Goal: Task Accomplishment & Management: Complete application form

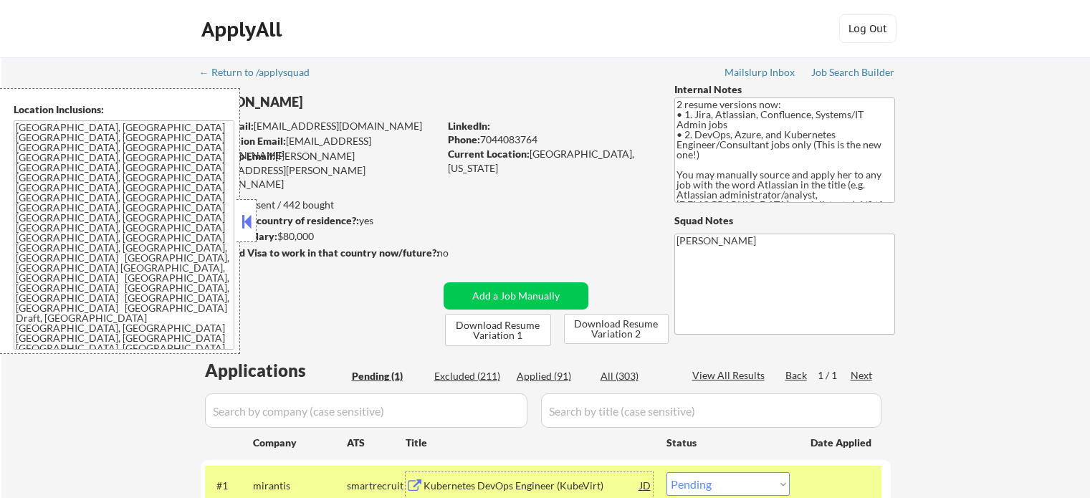
select select ""pending""
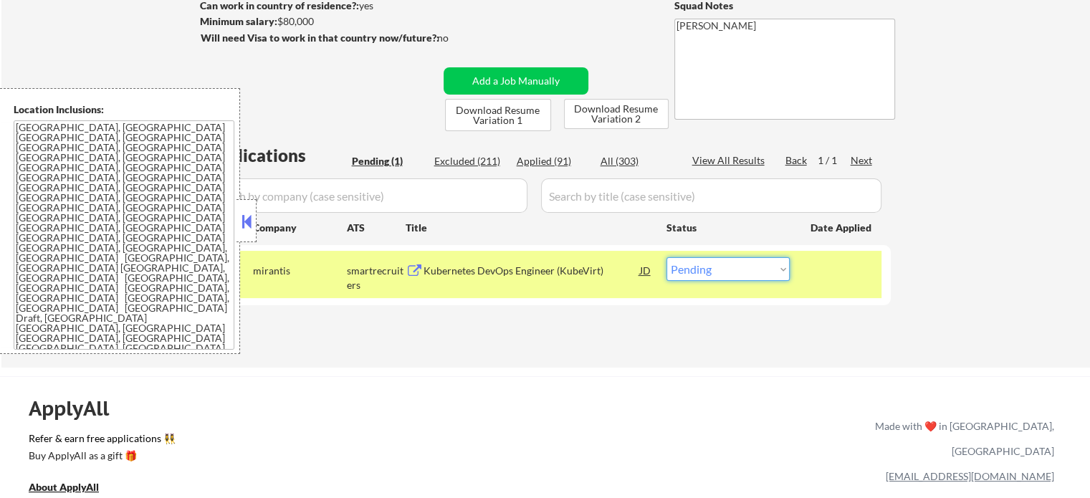
click at [696, 277] on select "Choose an option... Pending Applied Excluded (Questions) Excluded (Expired) Exc…" at bounding box center [727, 269] width 123 height 24
click at [853, 270] on div at bounding box center [841, 270] width 63 height 26
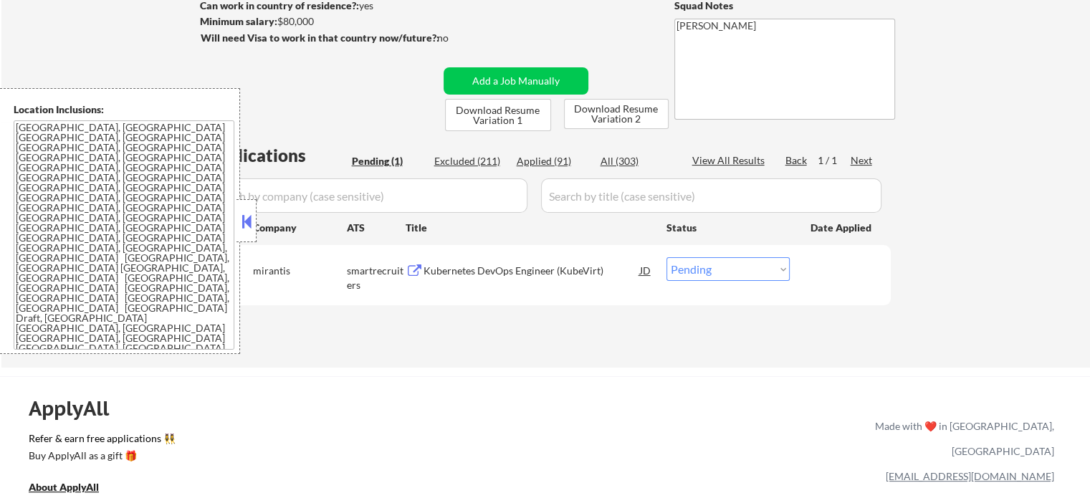
click at [436, 272] on div "Kubernetes DevOps Engineer (KubeVirt)" at bounding box center [531, 271] width 216 height 14
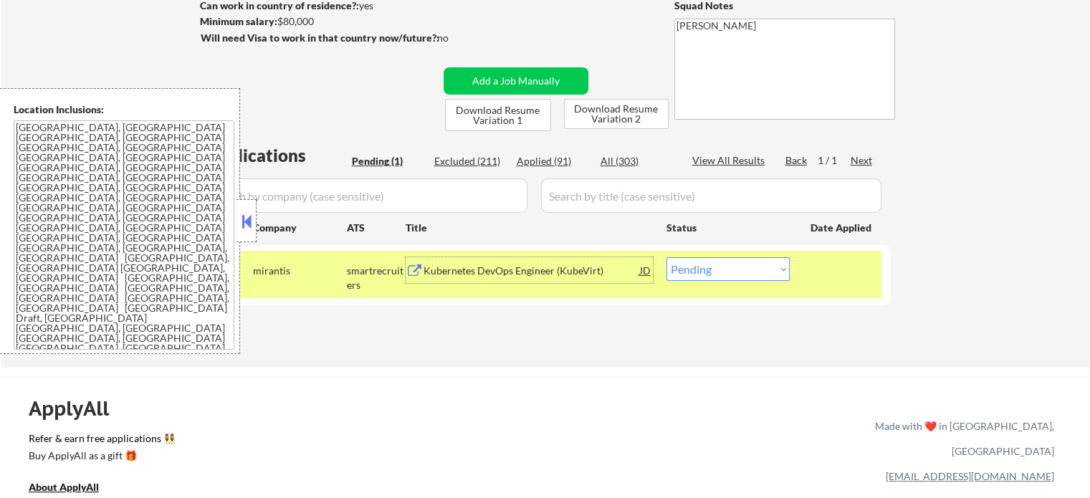
click at [798, 280] on div "#1 mirantis smartrecruiters Kubernetes DevOps Engineer (KubeVirt) JD Choose an …" at bounding box center [543, 274] width 676 height 47
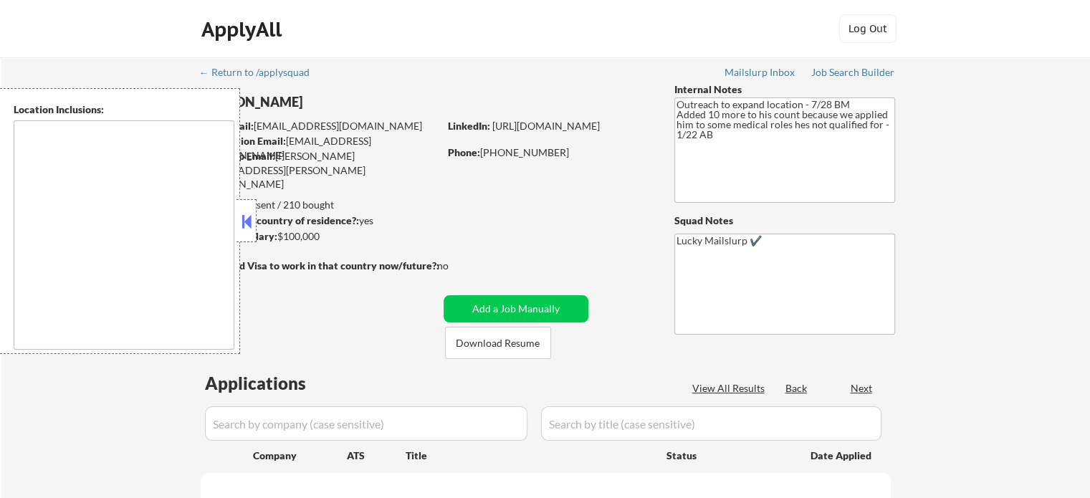
type textarea "[GEOGRAPHIC_DATA], [GEOGRAPHIC_DATA] [GEOGRAPHIC_DATA], [GEOGRAPHIC_DATA] [GEOG…"
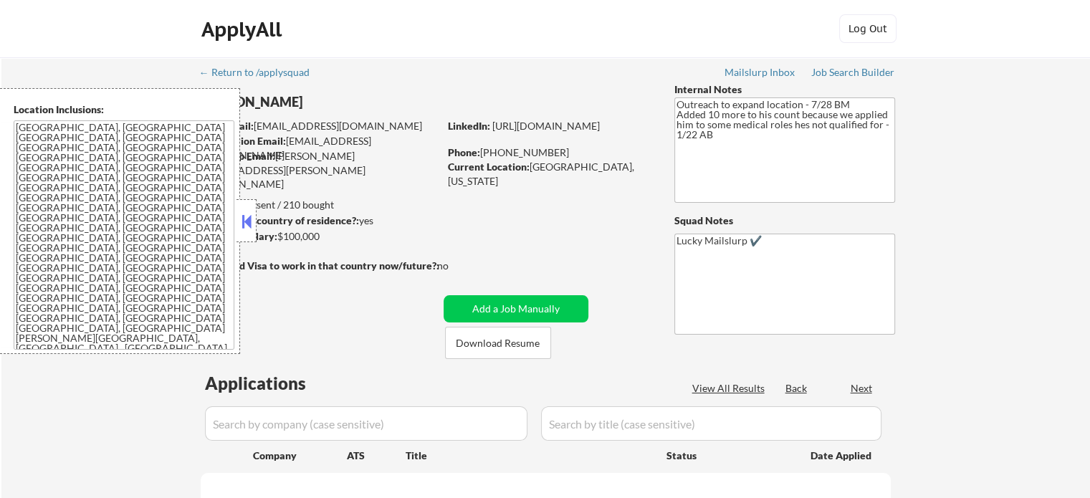
select select ""pending""
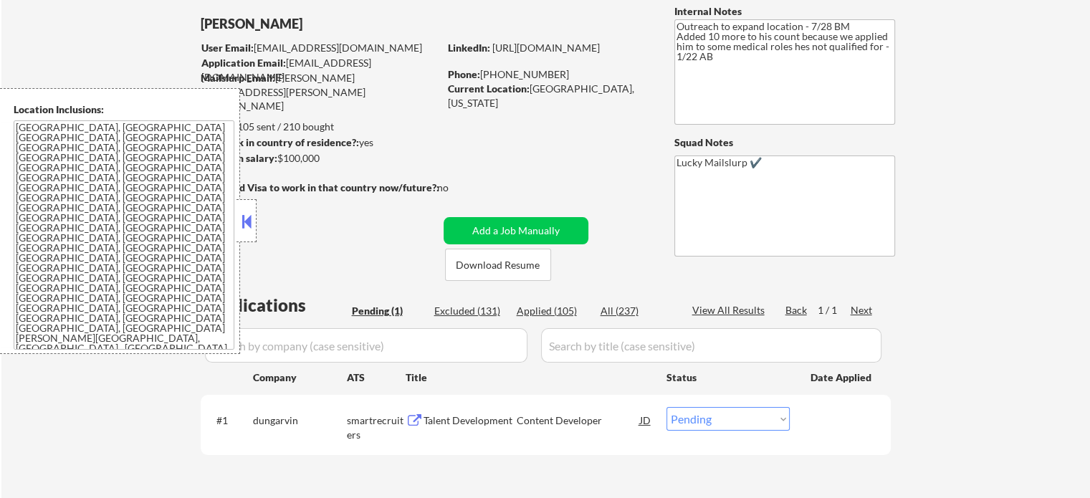
scroll to position [215, 0]
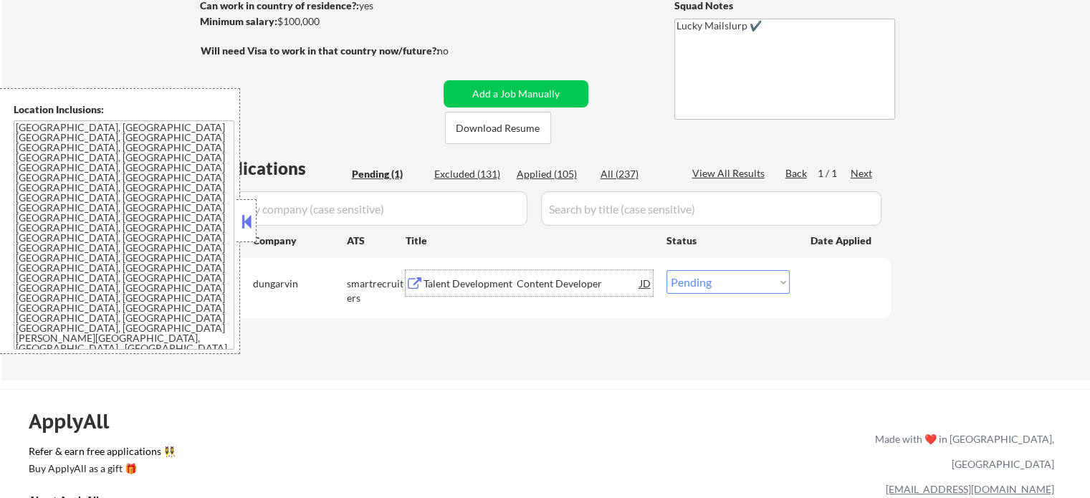
click at [497, 289] on div "Talent Development Content Developer" at bounding box center [531, 284] width 216 height 14
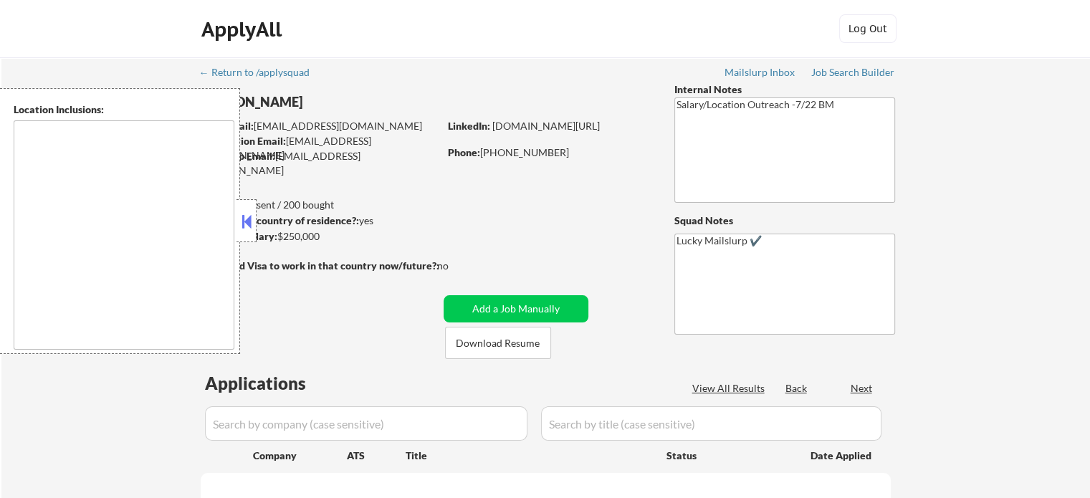
type textarea "Atlanta, GA Decatur, GA East Point, GA Brookhaven, GA Sandy Springs, GA Dunwood…"
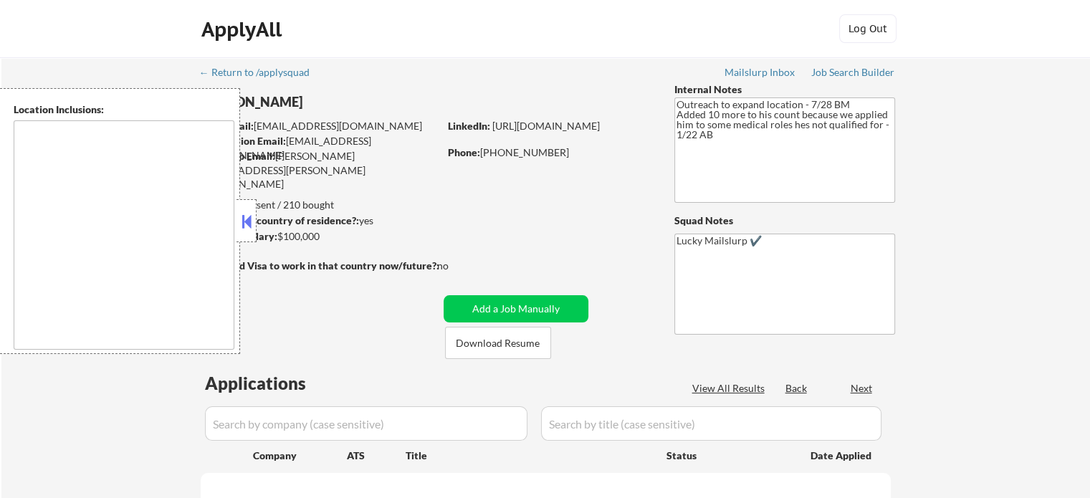
select select ""pending""
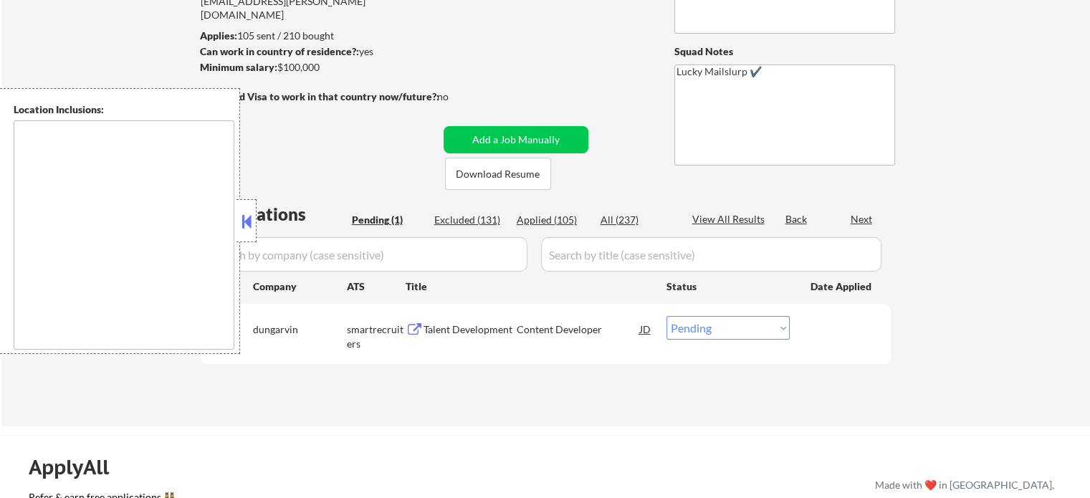
scroll to position [215, 0]
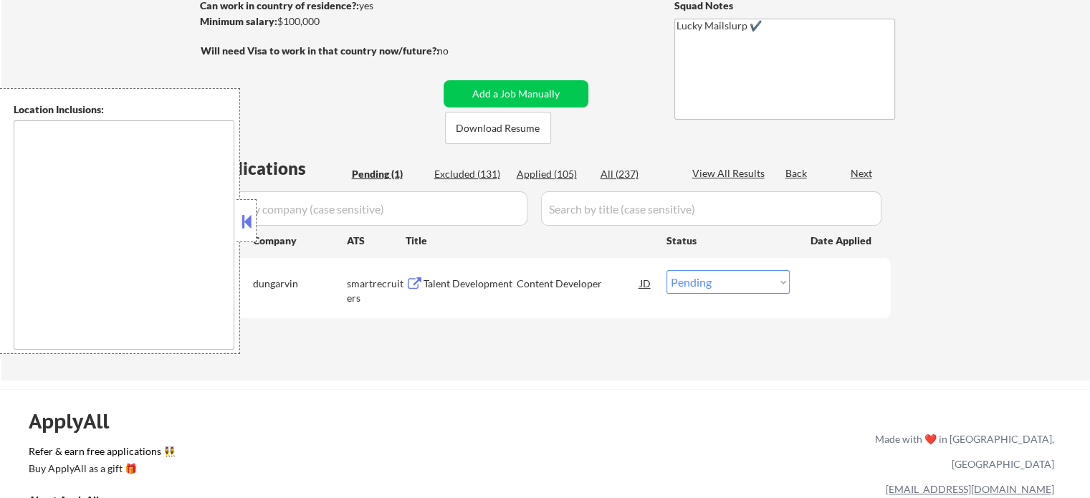
type textarea "Austin, TX West Lake Hills, TX Rollingwood, TX Cedar Park, TX Pflugerville, TX …"
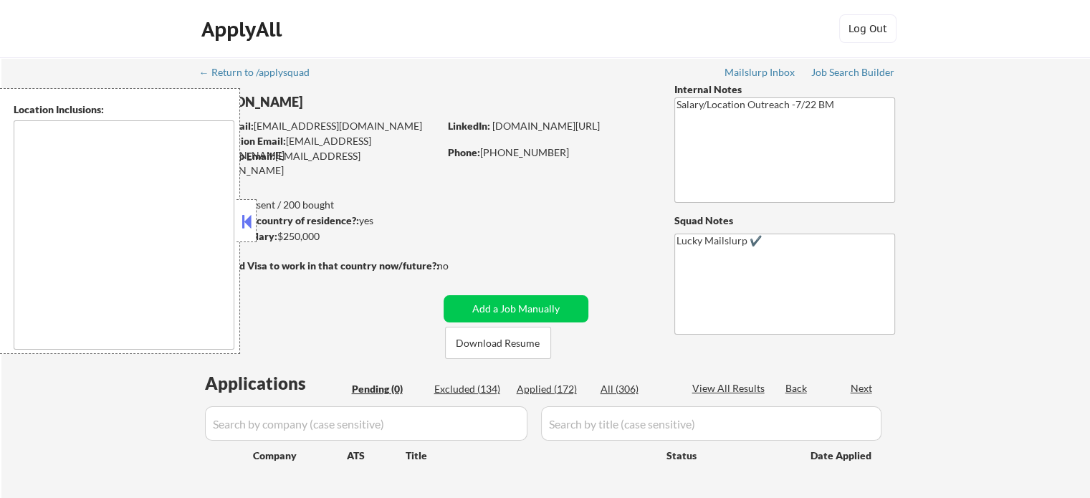
type textarea "[GEOGRAPHIC_DATA], [GEOGRAPHIC_DATA] [GEOGRAPHIC_DATA], [GEOGRAPHIC_DATA] [GEOG…"
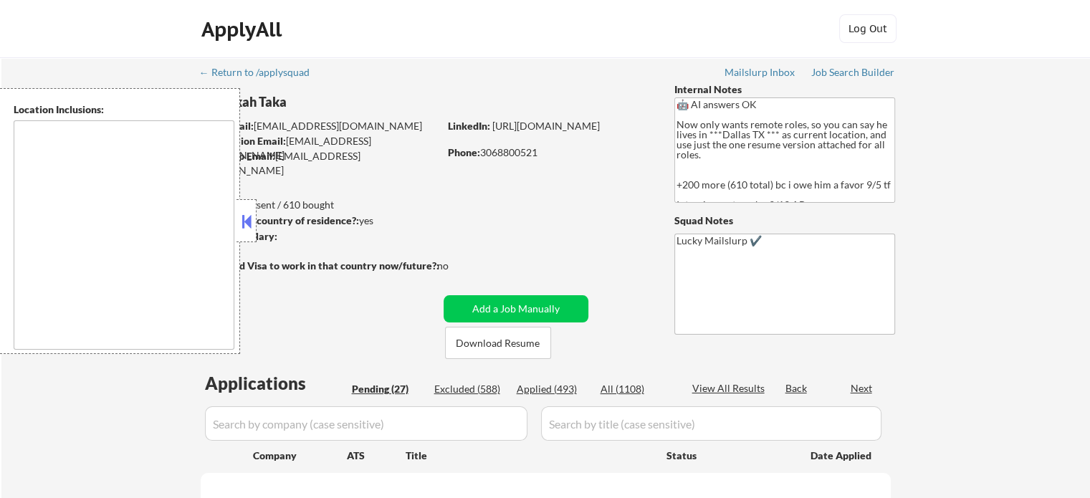
select select ""pending""
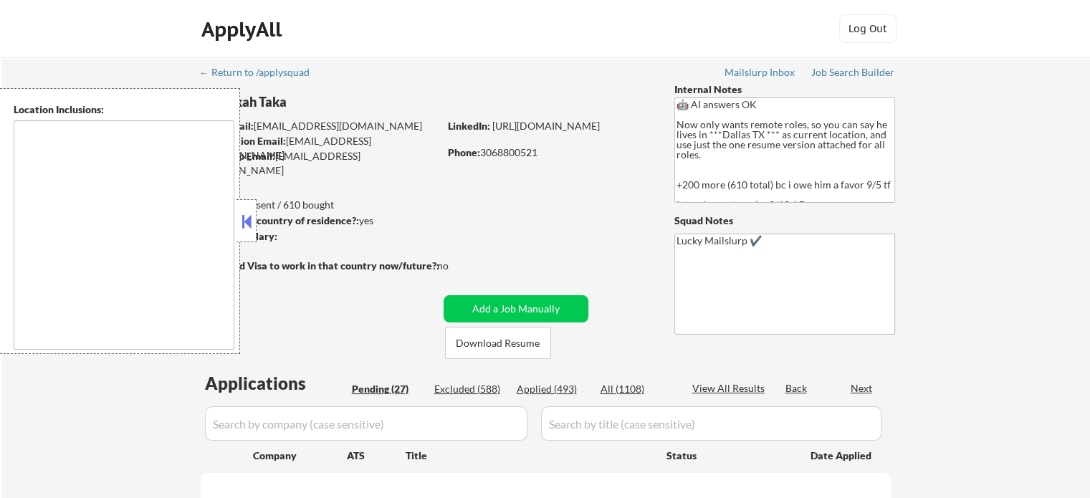
select select ""pending""
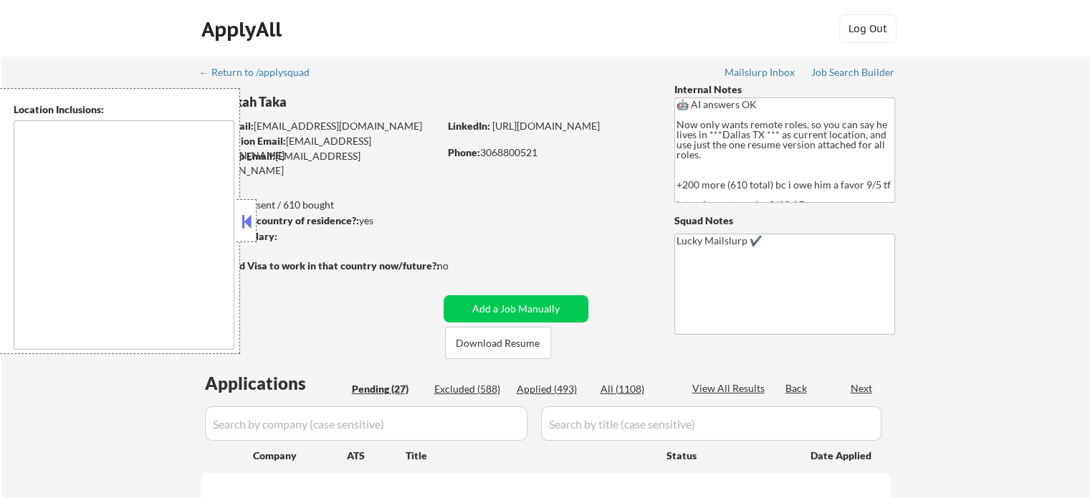
select select ""pending""
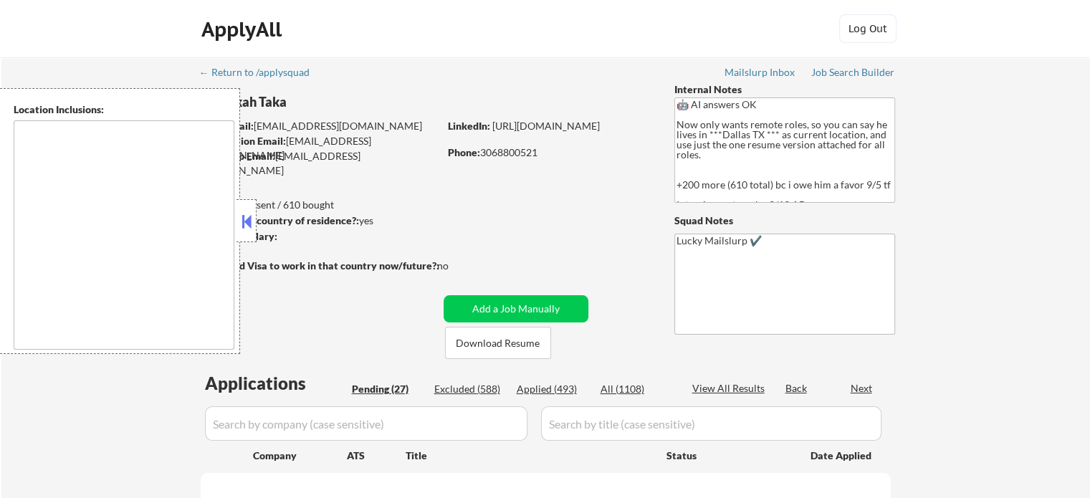
select select ""pending""
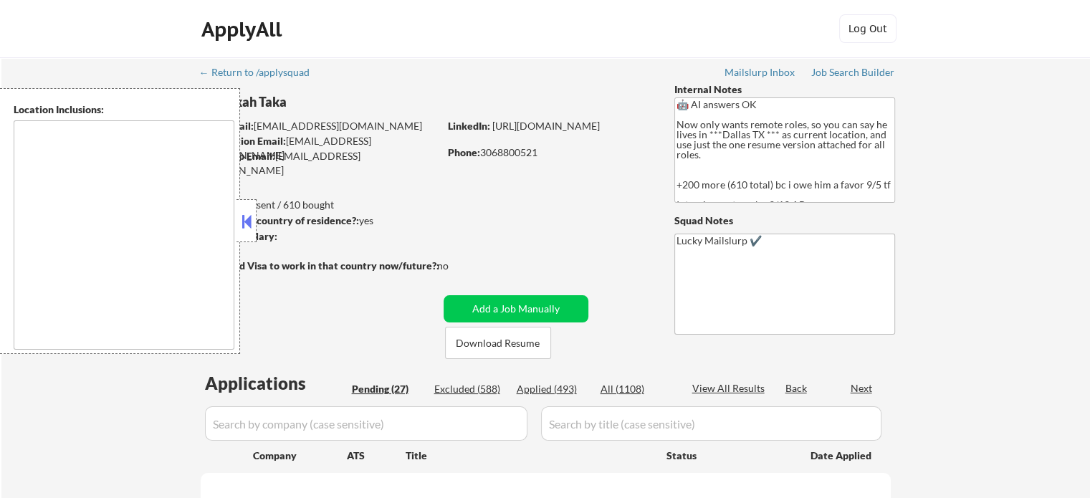
select select ""pending""
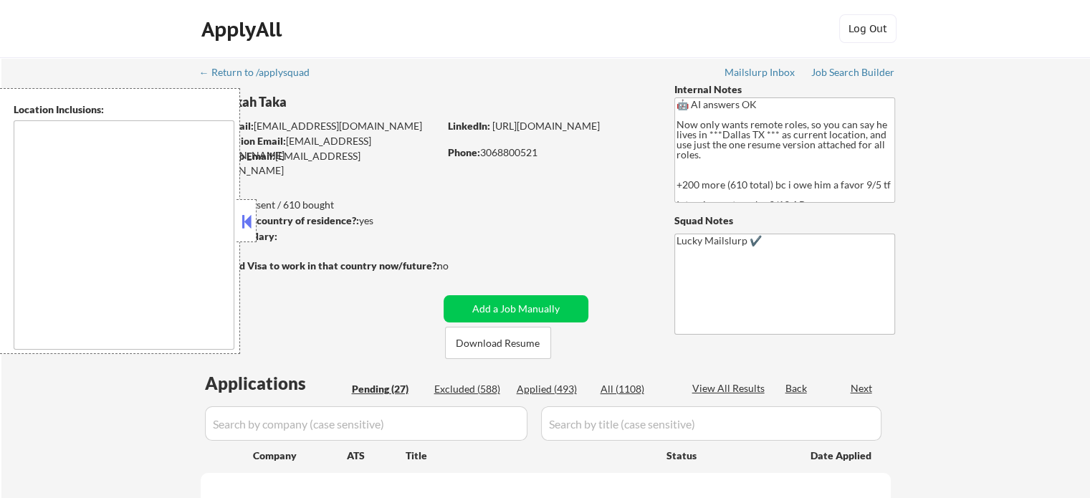
select select ""pending""
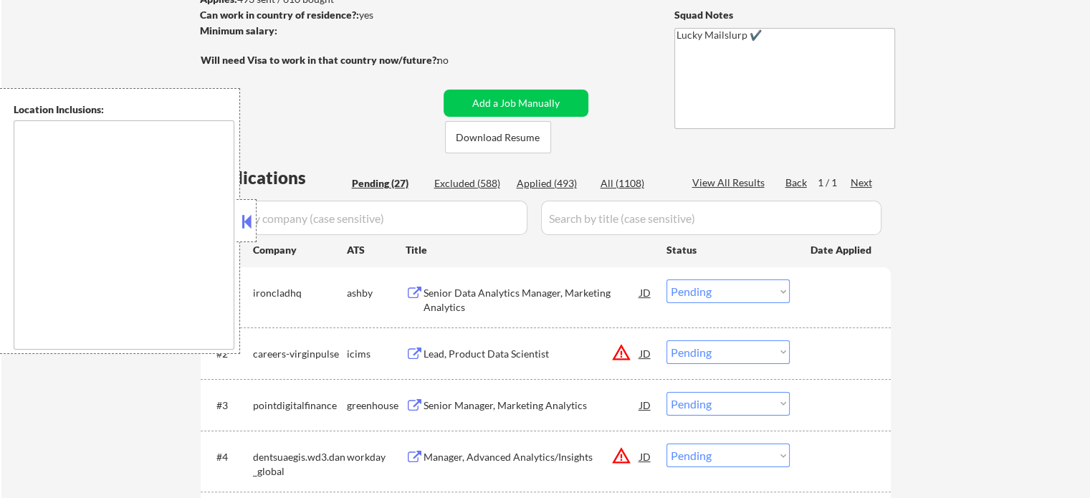
scroll to position [215, 0]
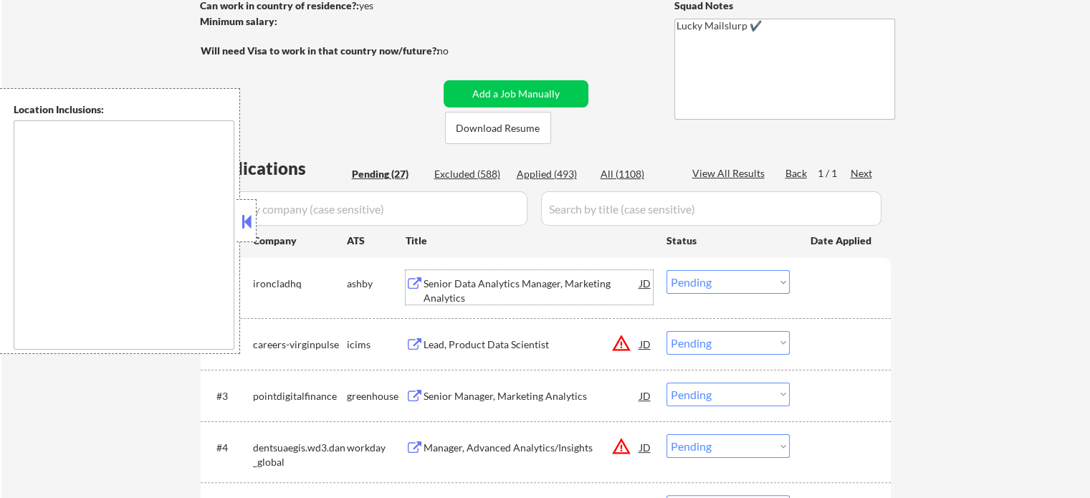
click at [486, 283] on div "Senior Data Analytics Manager, Marketing Analytics" at bounding box center [531, 291] width 216 height 28
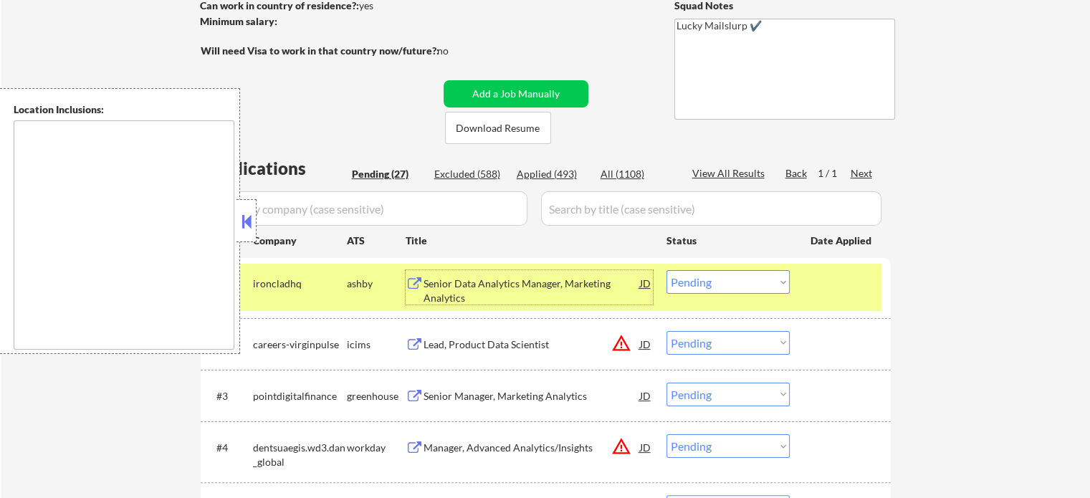
click at [868, 285] on div at bounding box center [841, 283] width 63 height 26
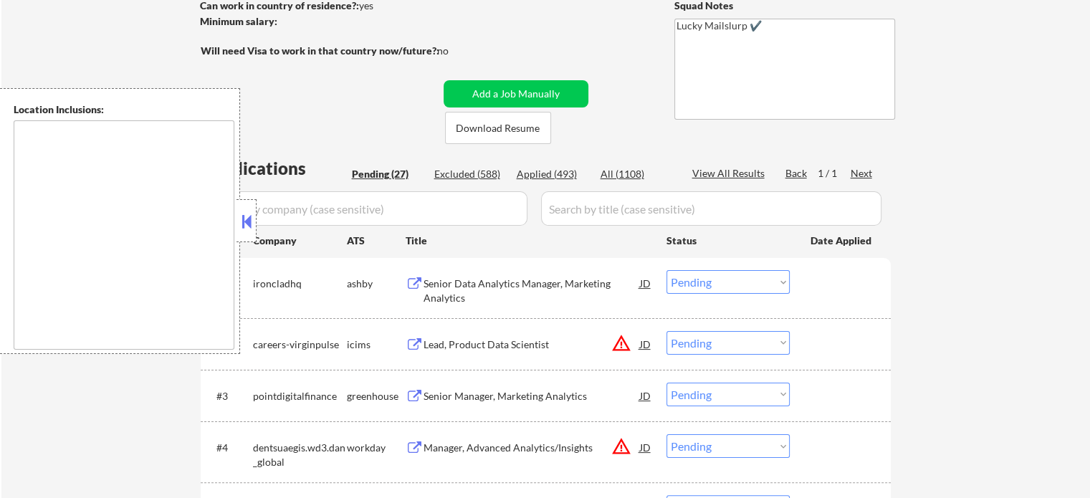
click at [517, 398] on div "Senior Manager, Marketing Analytics" at bounding box center [531, 396] width 216 height 14
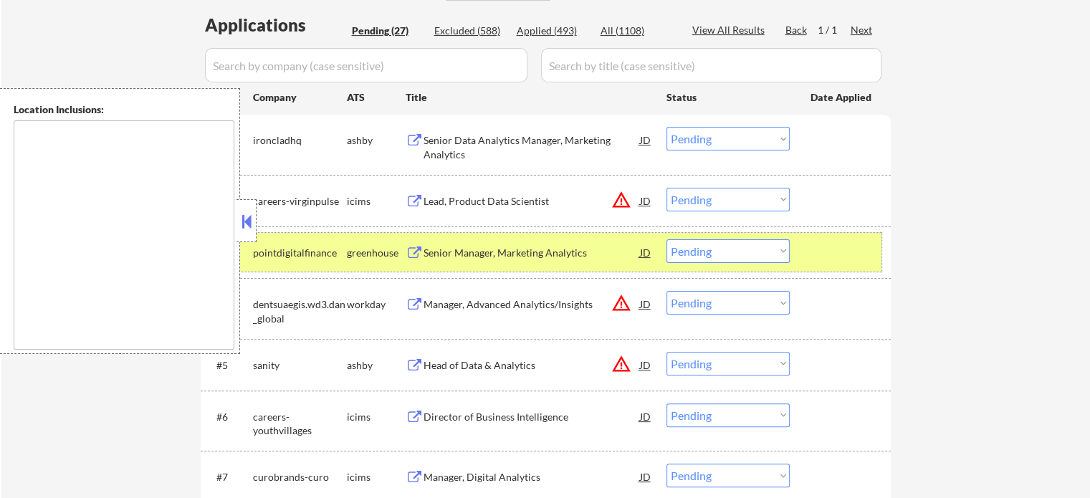
click at [860, 246] on div at bounding box center [841, 252] width 63 height 26
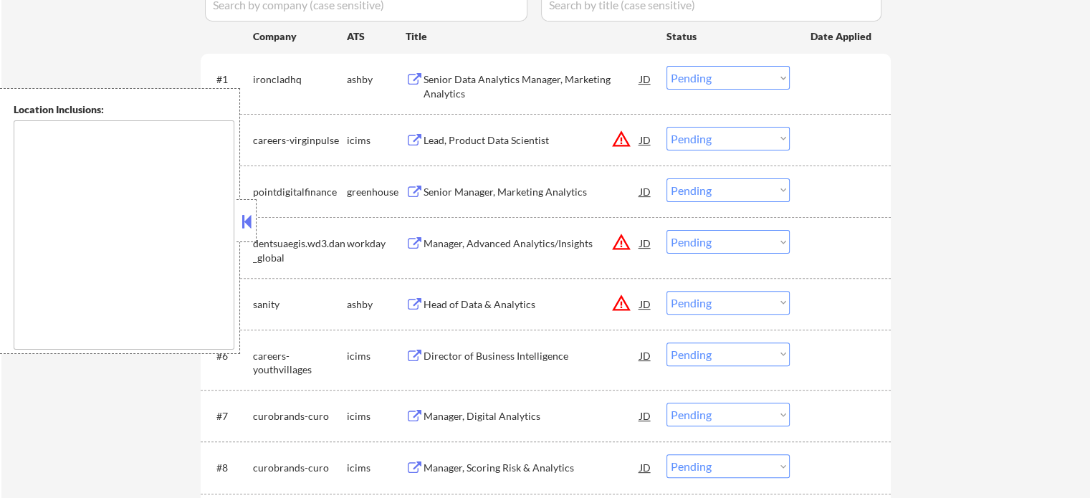
scroll to position [502, 0]
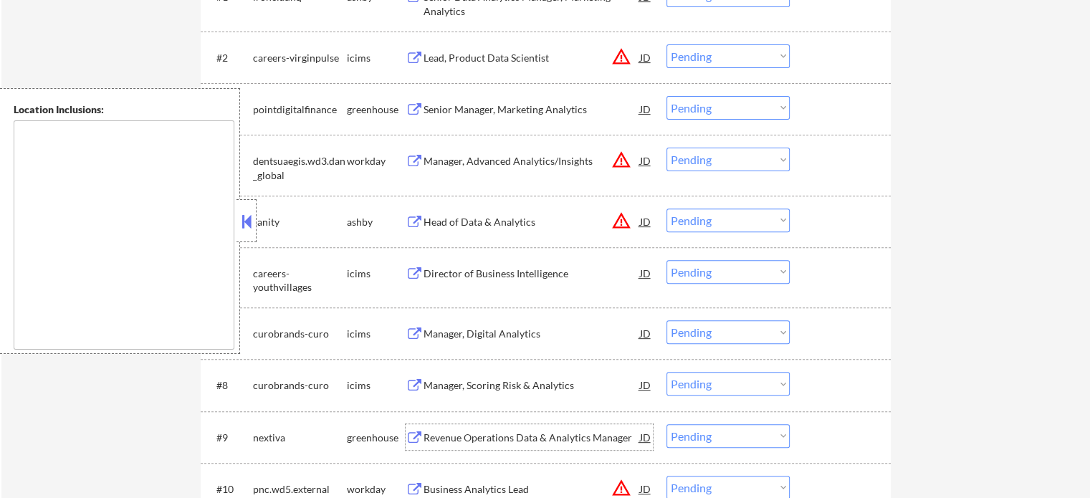
click at [493, 431] on div "Revenue Operations Data & Analytics Manager" at bounding box center [531, 438] width 216 height 14
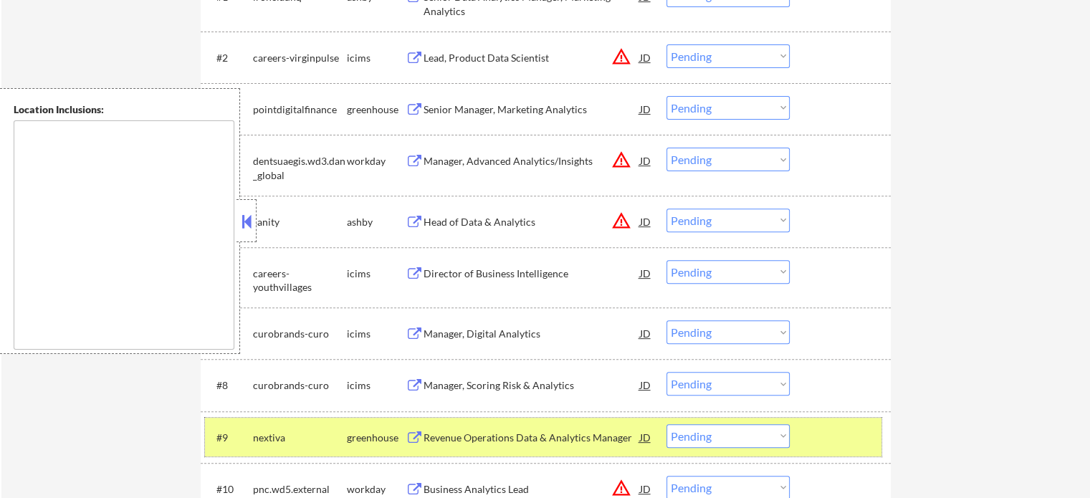
drag, startPoint x: 855, startPoint y: 426, endPoint x: 722, endPoint y: 412, distance: 133.3
click at [854, 432] on div at bounding box center [841, 437] width 63 height 26
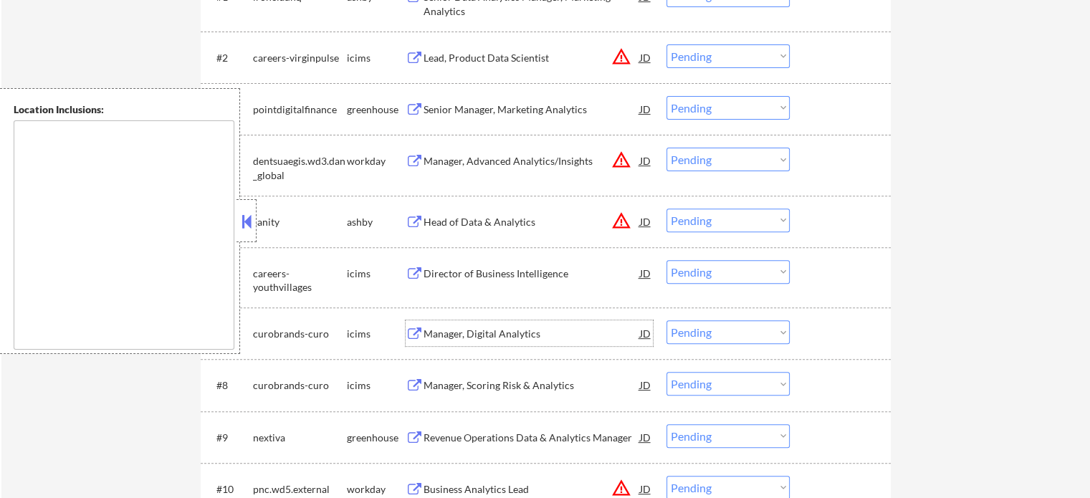
click at [493, 332] on div "Manager, Digital Analytics" at bounding box center [531, 334] width 216 height 14
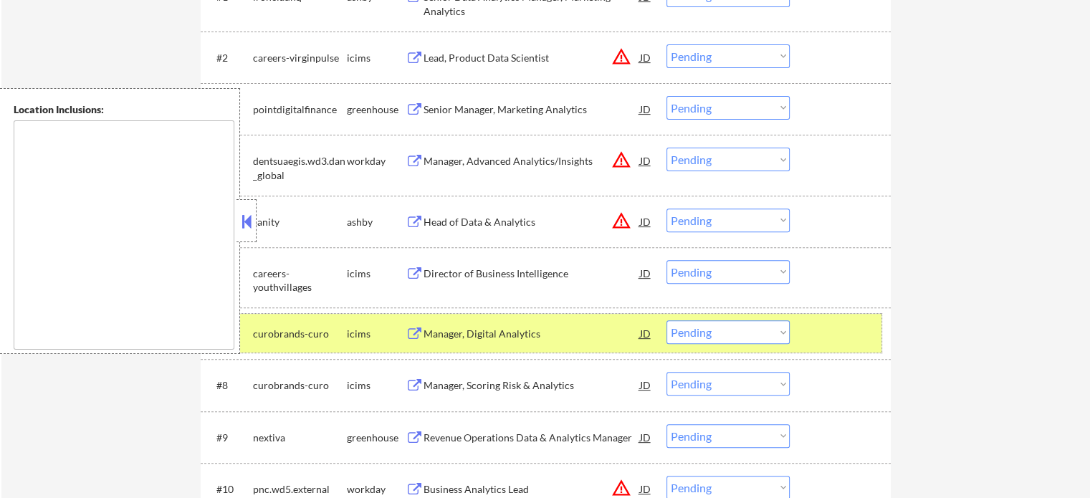
click at [827, 340] on div at bounding box center [841, 333] width 63 height 26
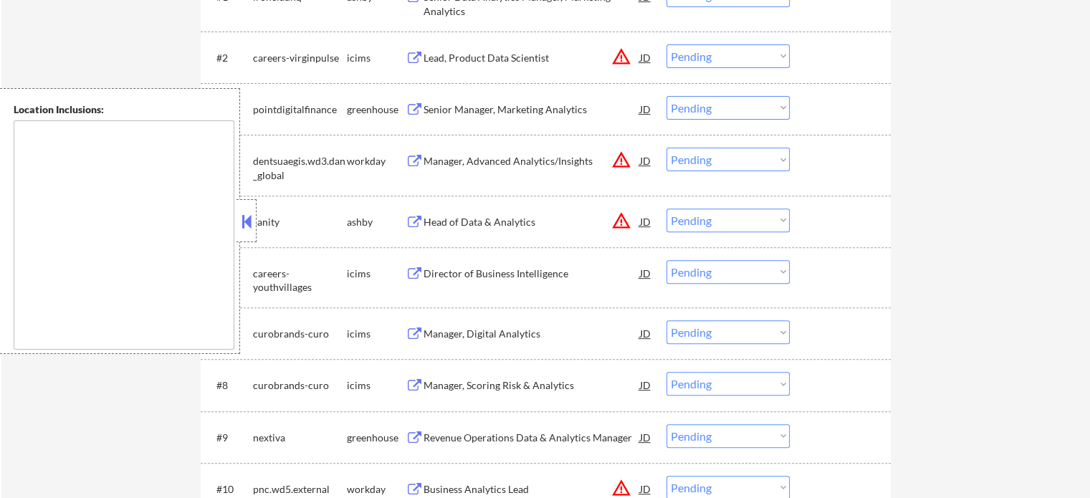
click at [567, 446] on div "Revenue Operations Data & Analytics Manager" at bounding box center [531, 437] width 216 height 26
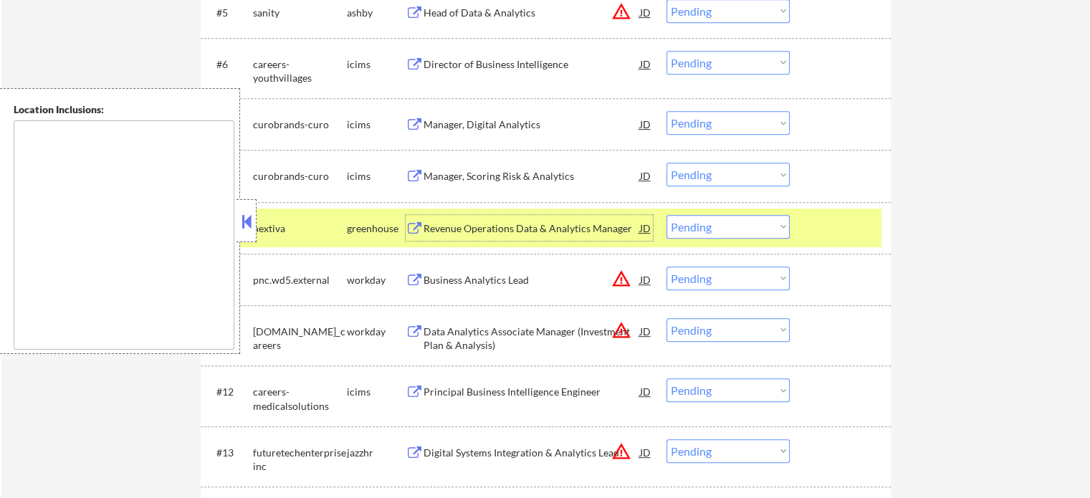
scroll to position [716, 0]
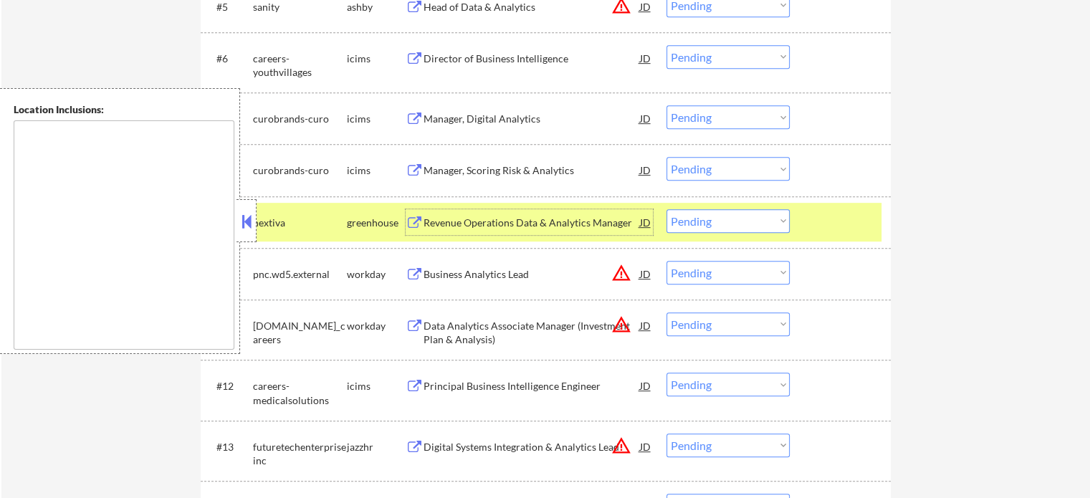
click at [849, 234] on div at bounding box center [841, 222] width 63 height 26
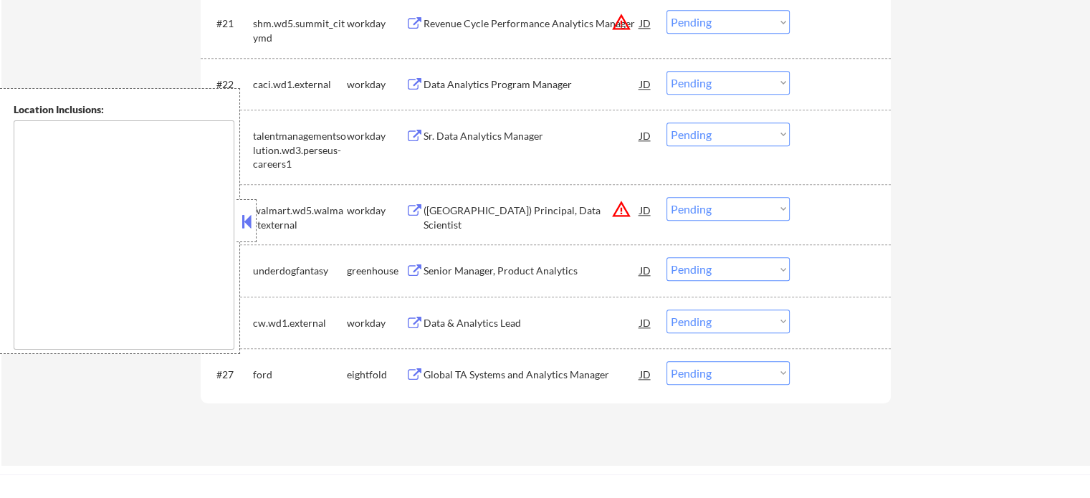
scroll to position [1720, 0]
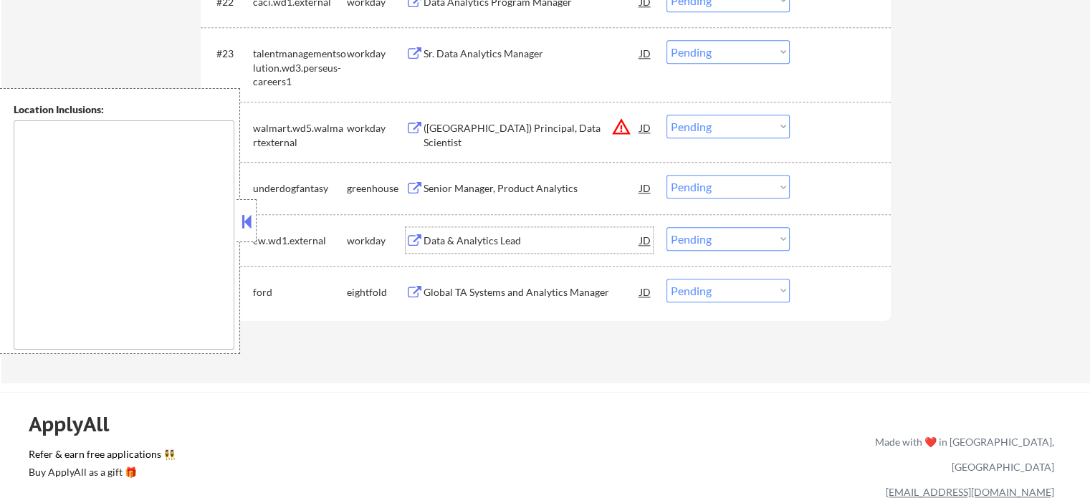
click at [486, 240] on div "Data & Analytics Lead" at bounding box center [531, 241] width 216 height 14
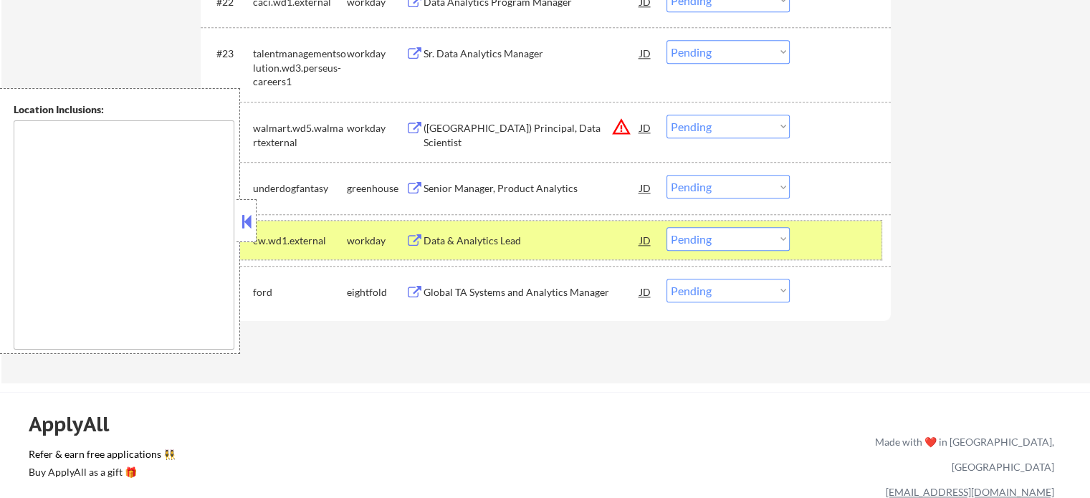
click at [820, 240] on div at bounding box center [841, 240] width 63 height 26
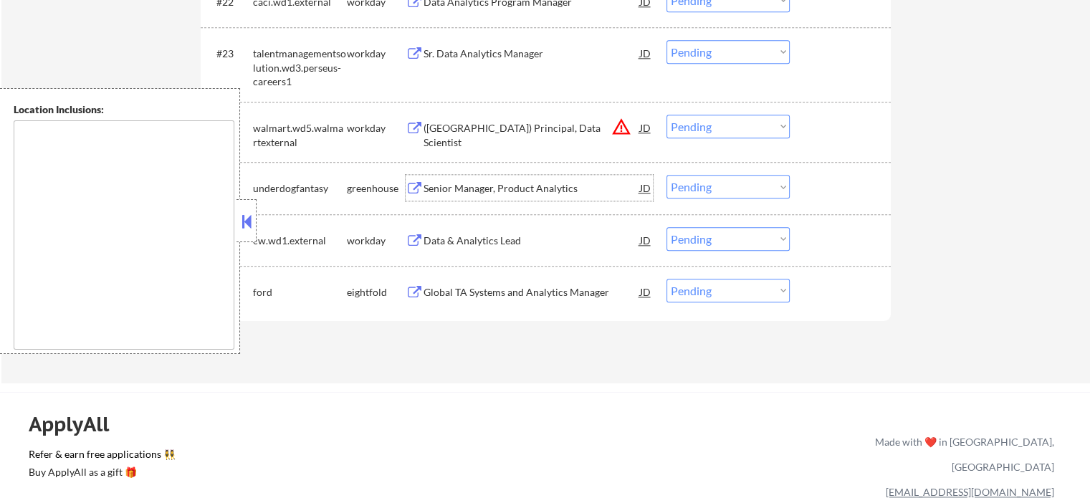
click at [559, 190] on div "Senior Manager, Product Analytics" at bounding box center [531, 188] width 216 height 14
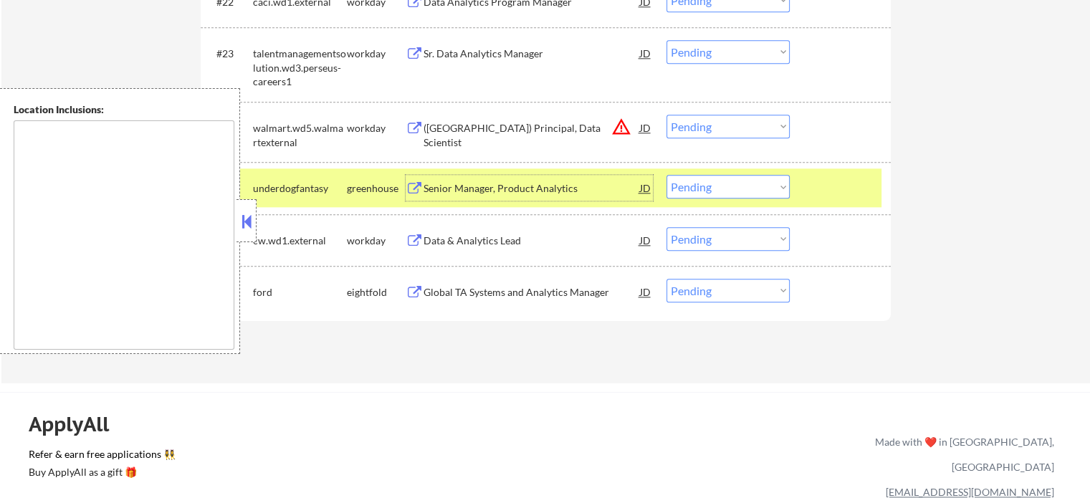
click at [810, 194] on div at bounding box center [841, 188] width 63 height 26
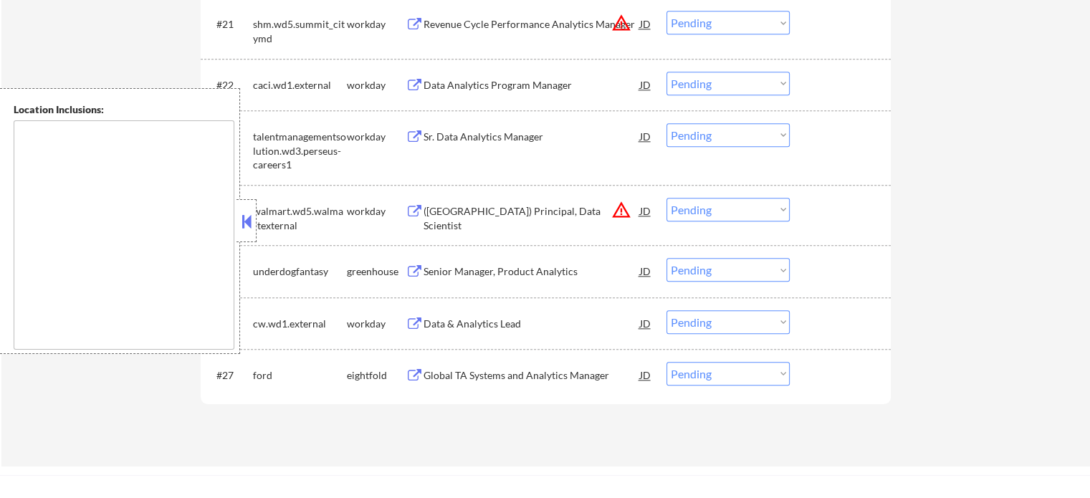
scroll to position [1576, 0]
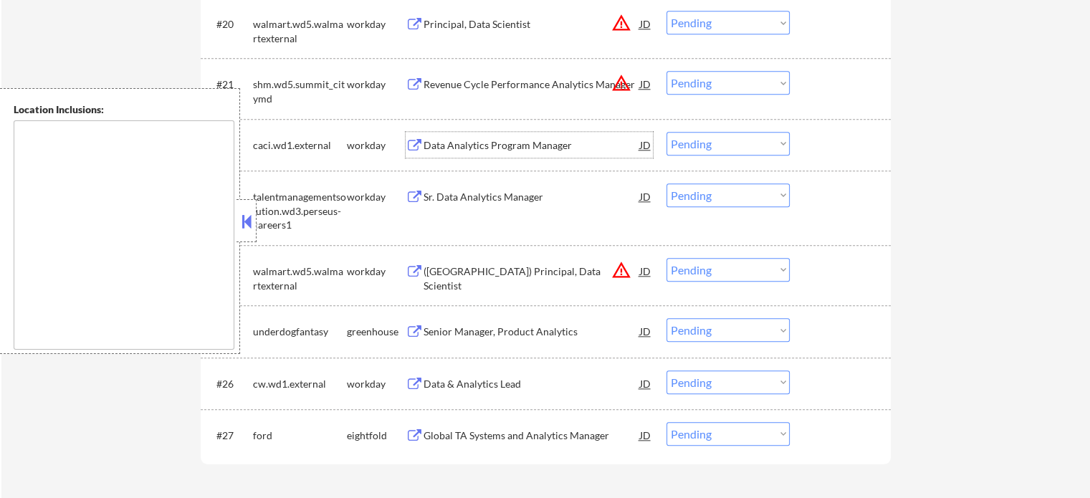
click at [467, 150] on div "Data Analytics Program Manager" at bounding box center [531, 145] width 216 height 14
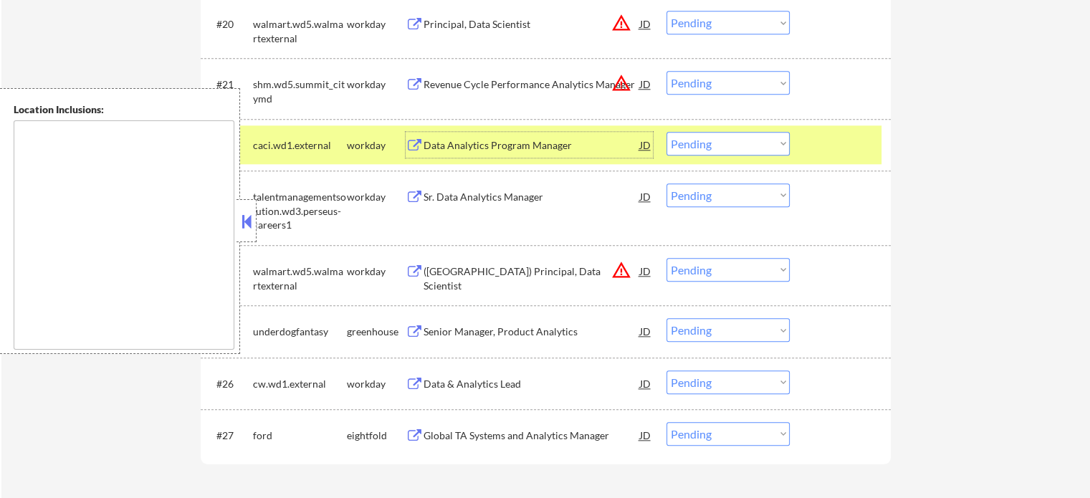
click at [740, 140] on select "Choose an option... Pending Applied Excluded (Questions) Excluded (Expired) Exc…" at bounding box center [727, 144] width 123 height 24
click at [666, 132] on select "Choose an option... Pending Applied Excluded (Questions) Excluded (Expired) Exc…" at bounding box center [727, 144] width 123 height 24
click at [825, 152] on div at bounding box center [841, 145] width 63 height 26
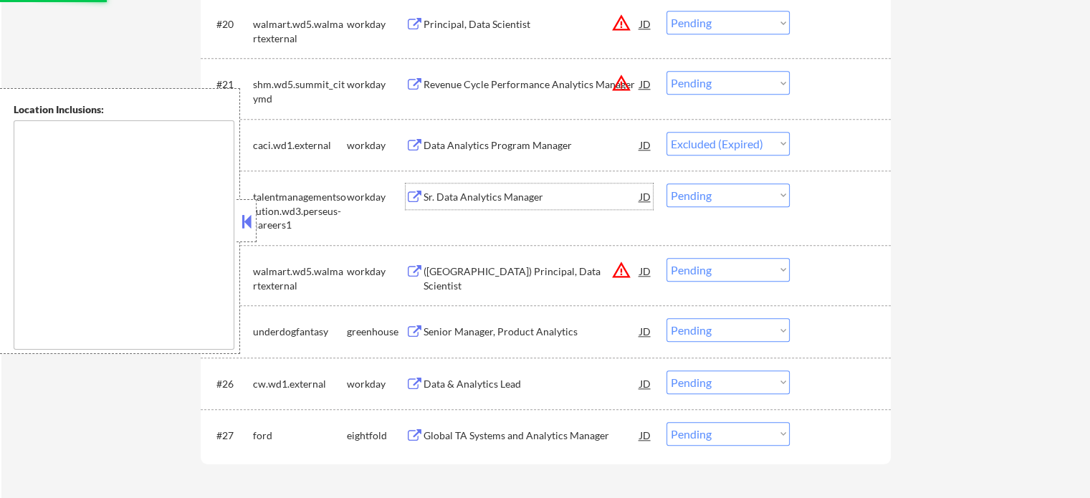
click at [540, 197] on div "Sr. Data Analytics Manager" at bounding box center [531, 197] width 216 height 14
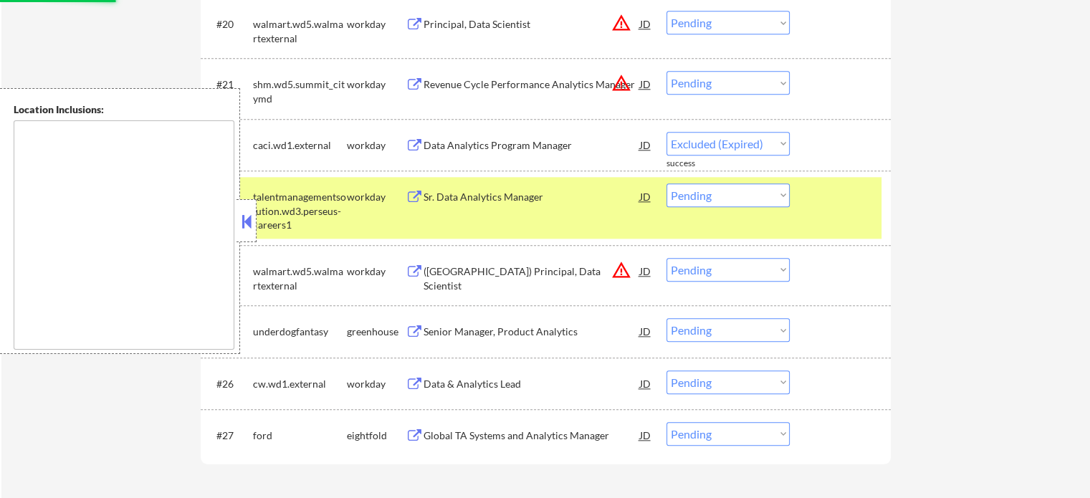
select select ""pending""
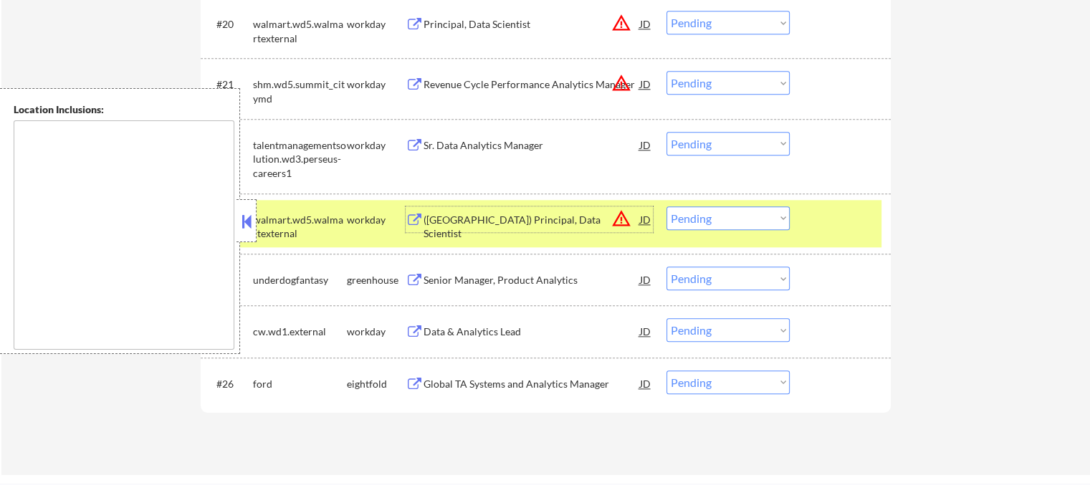
click at [824, 218] on div at bounding box center [841, 219] width 63 height 26
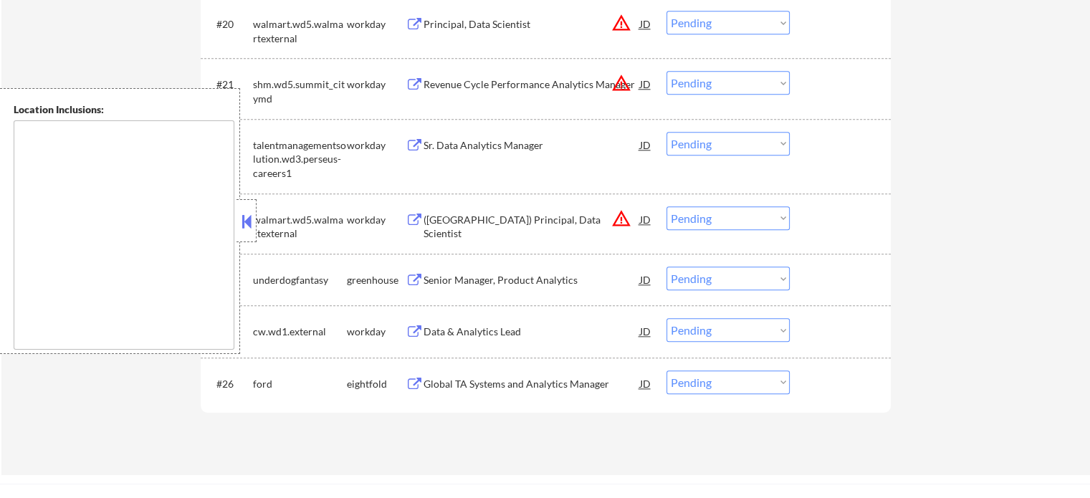
click at [469, 152] on div "Sr. Data Analytics Manager" at bounding box center [531, 145] width 216 height 26
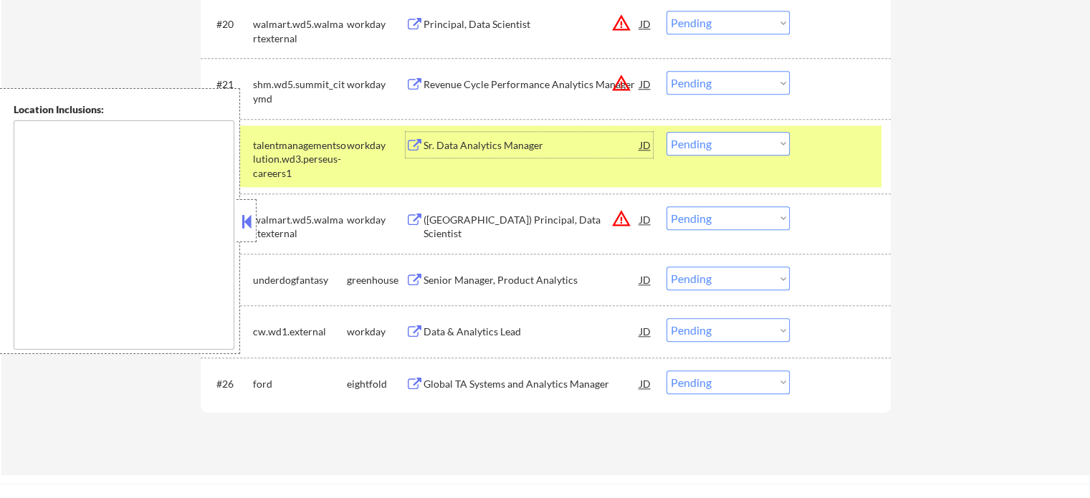
drag, startPoint x: 855, startPoint y: 161, endPoint x: 628, endPoint y: 121, distance: 230.6
click at [855, 160] on div "#22 talentmanagementsolution.wd3.perseus-careers1 workday Sr. Data Analytics Ma…" at bounding box center [543, 156] width 676 height 62
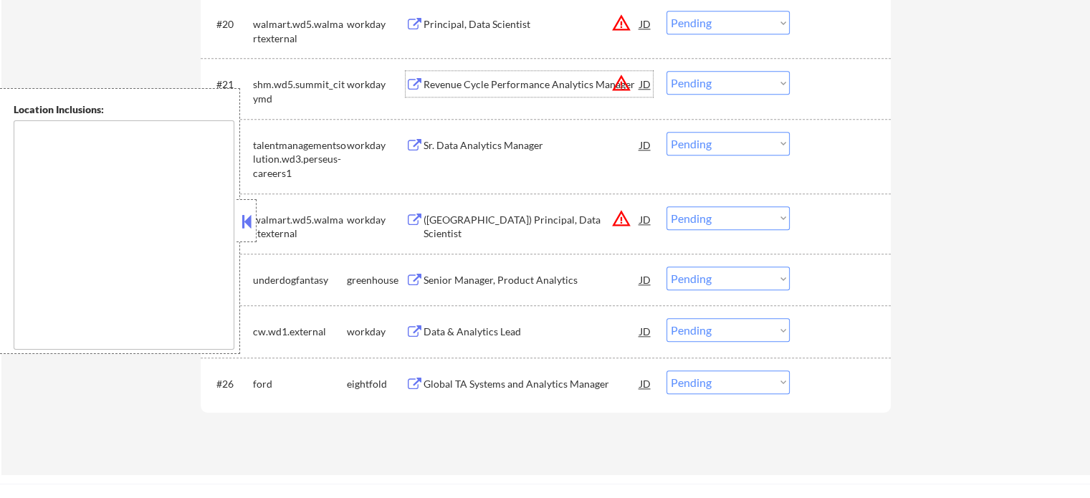
click at [459, 76] on div "Revenue Cycle Performance Analytics Manager" at bounding box center [531, 84] width 216 height 26
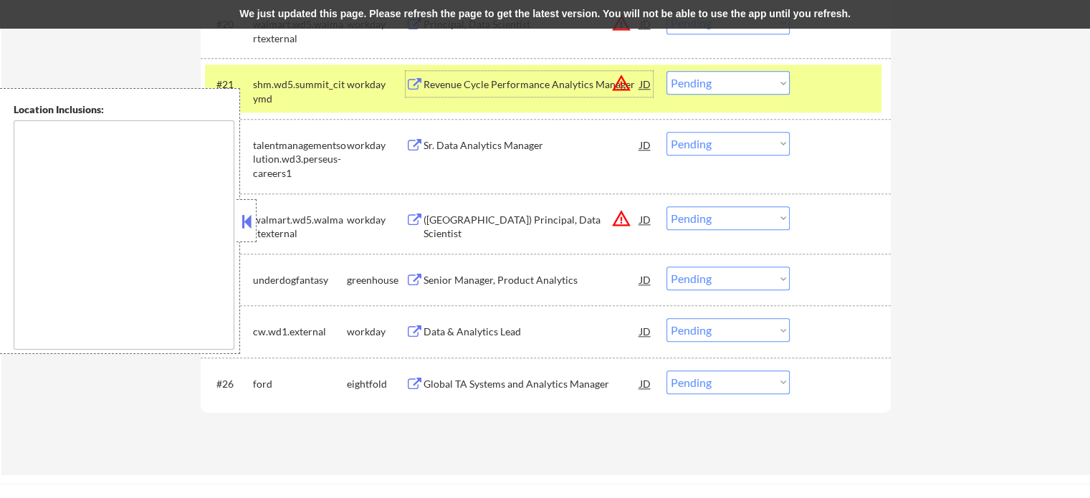
click at [709, 90] on select "Choose an option... Pending Applied Excluded (Questions) Excluded (Expired) Exc…" at bounding box center [727, 83] width 123 height 24
click at [876, 82] on div "#21 shm.wd5.summit_citymd workday Revenue Cycle Performance Analytics Manager J…" at bounding box center [543, 87] width 676 height 47
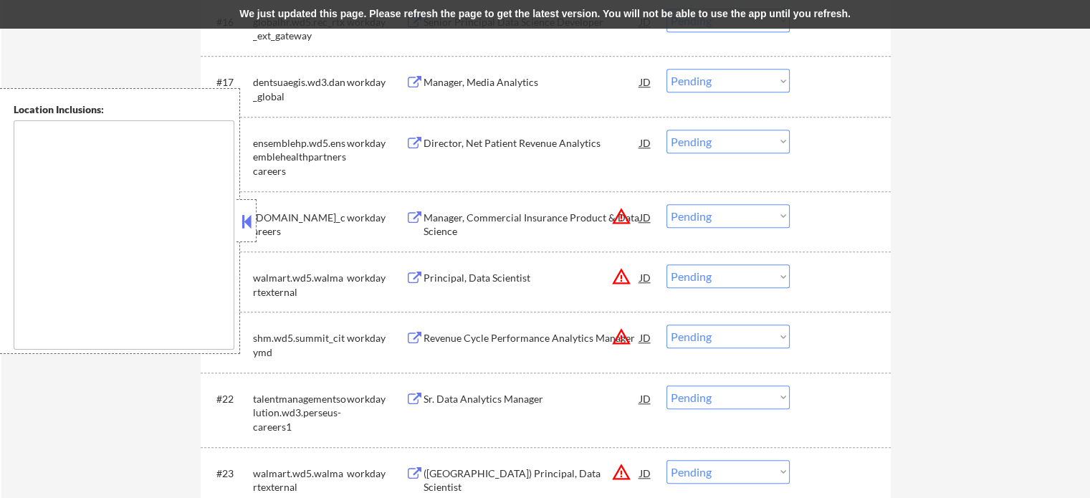
scroll to position [1290, 0]
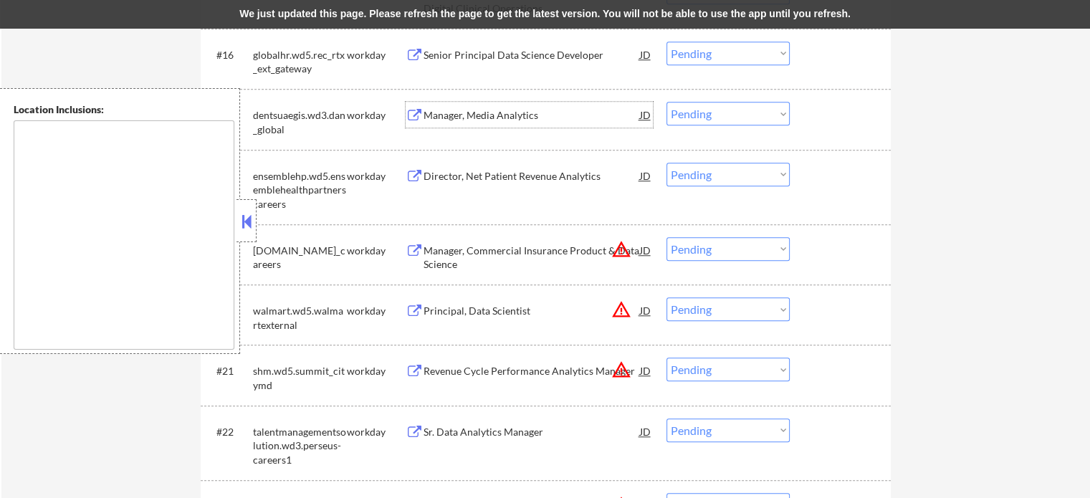
click at [498, 117] on div "Manager, Media Analytics" at bounding box center [531, 115] width 216 height 14
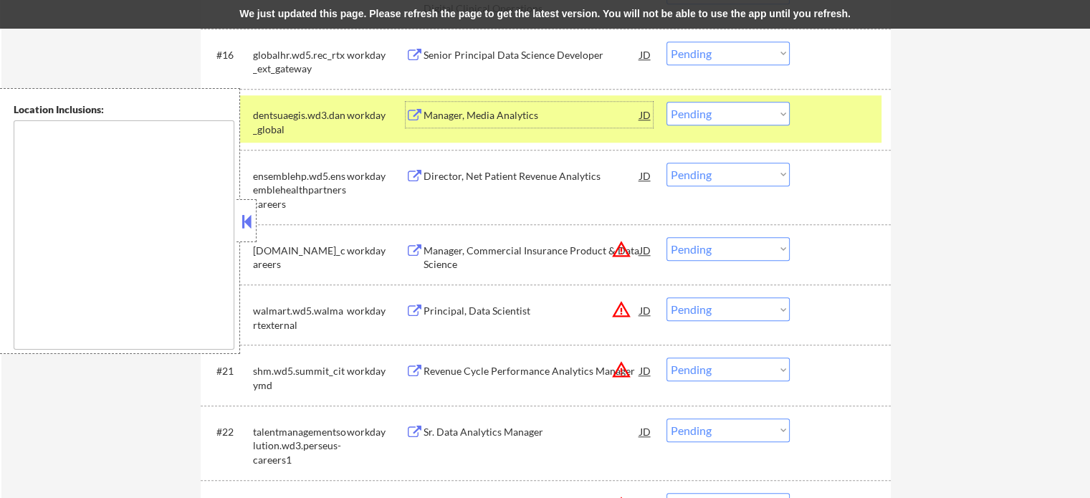
click at [865, 128] on div "#17 dentsuaegis.wd3.dan_global workday Manager, Media Analytics JD Choose an op…" at bounding box center [543, 118] width 676 height 47
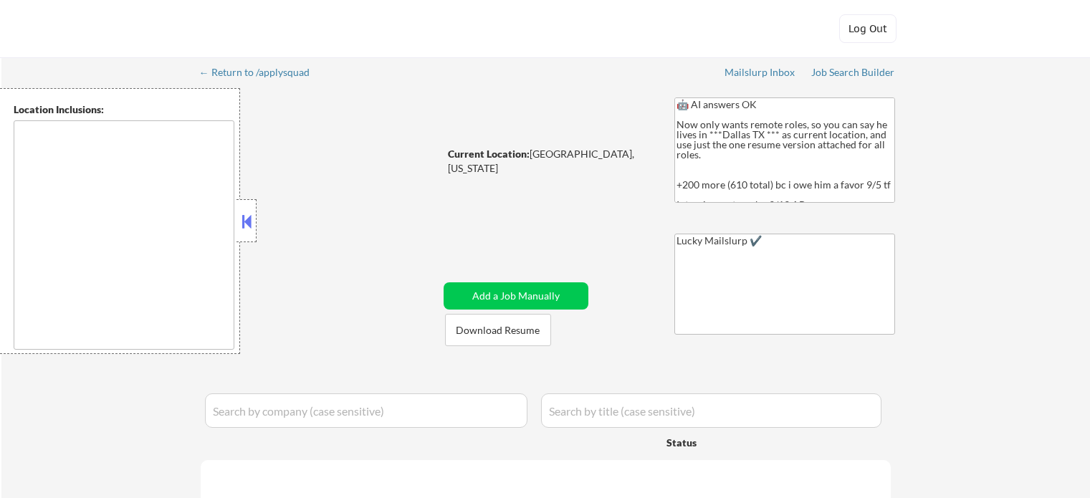
select select ""pending""
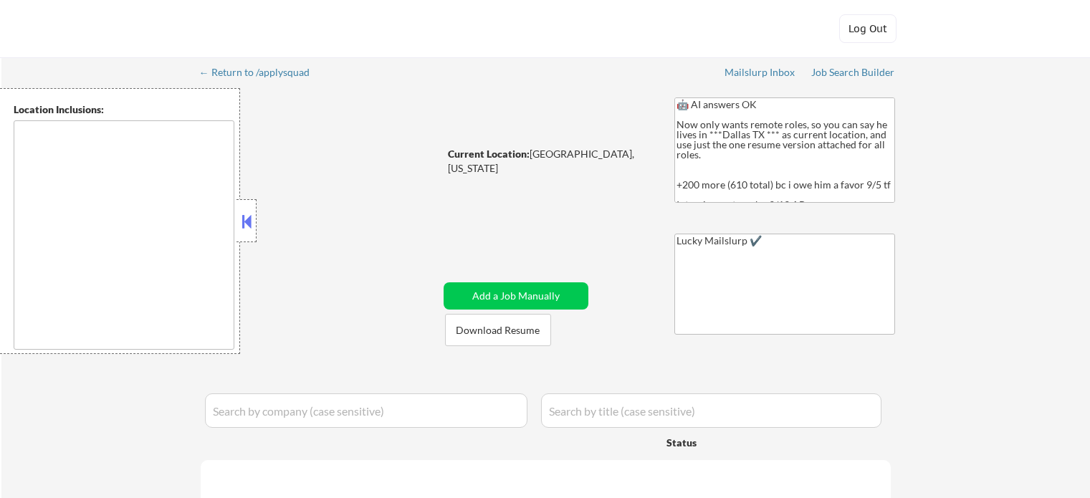
select select ""pending""
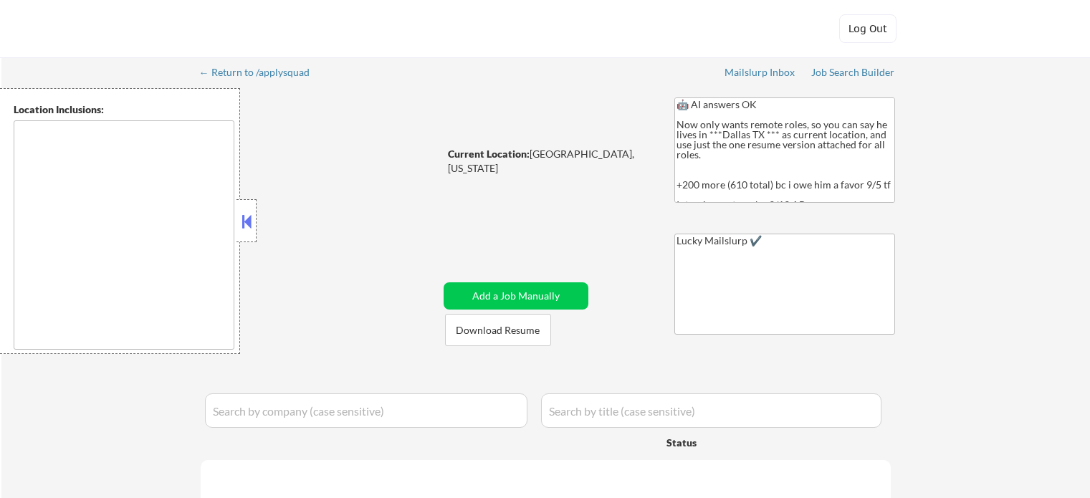
select select ""pending""
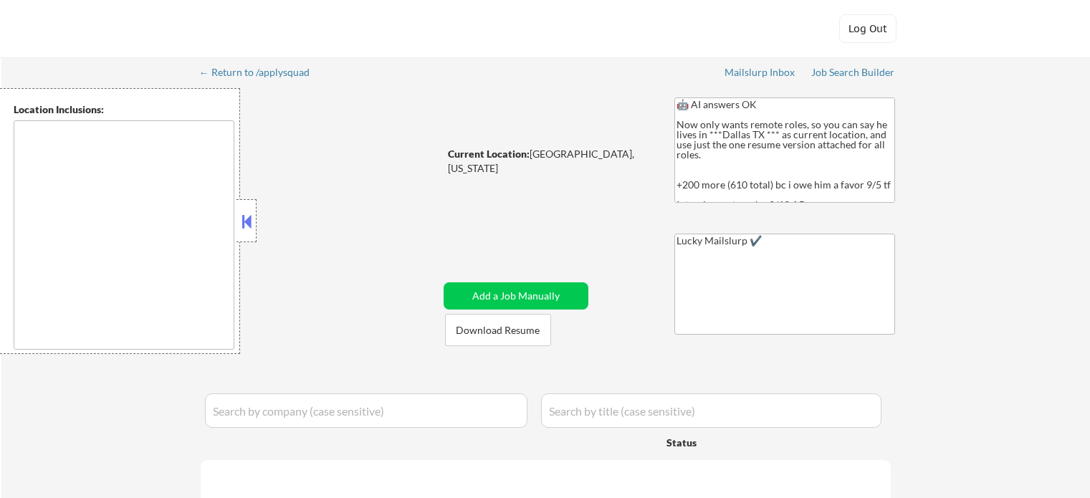
select select ""pending""
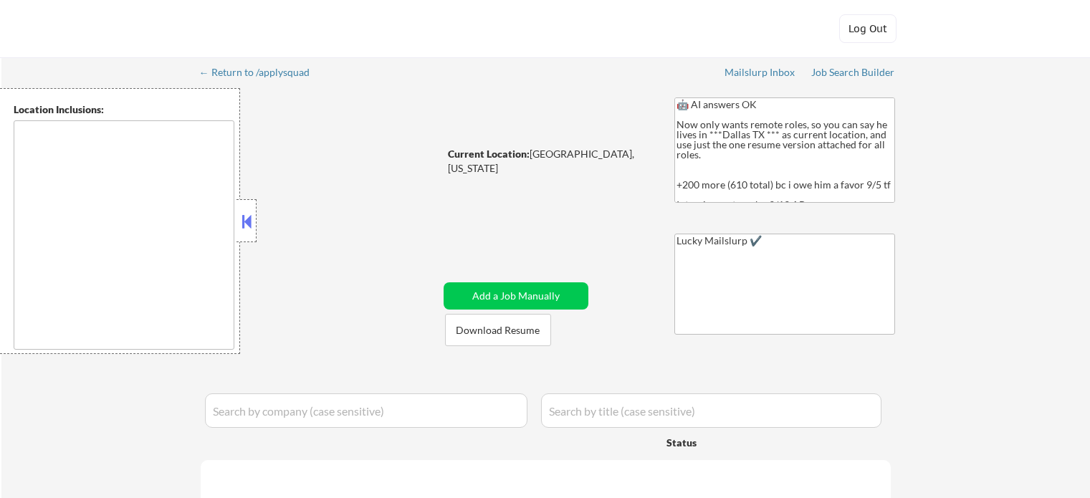
select select ""pending""
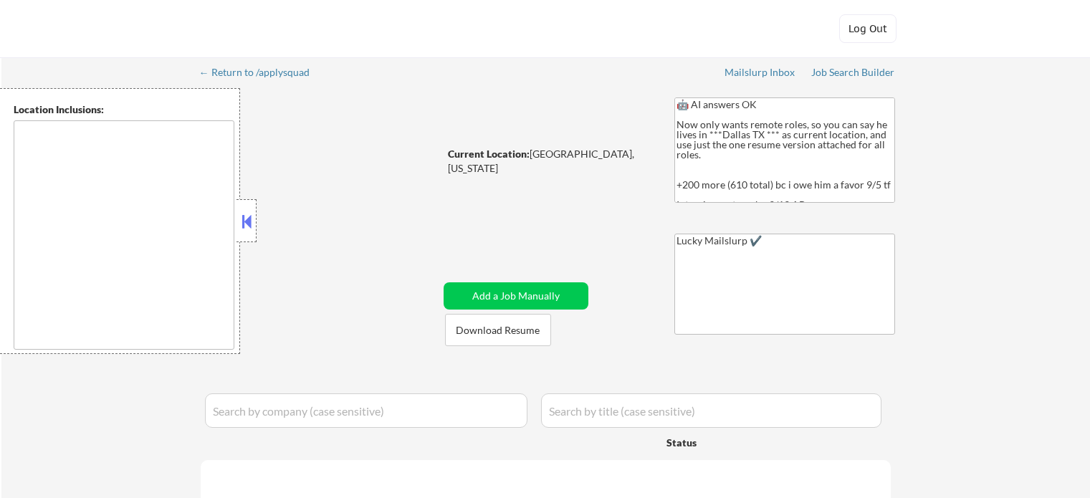
select select ""pending""
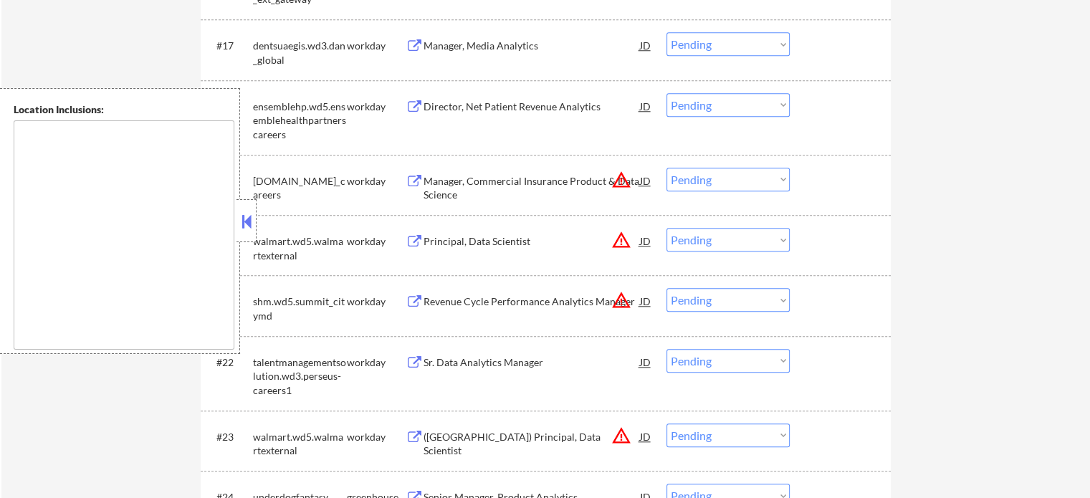
scroll to position [1361, 0]
click at [473, 352] on div "Sr. Data Analytics Manager" at bounding box center [531, 360] width 216 height 26
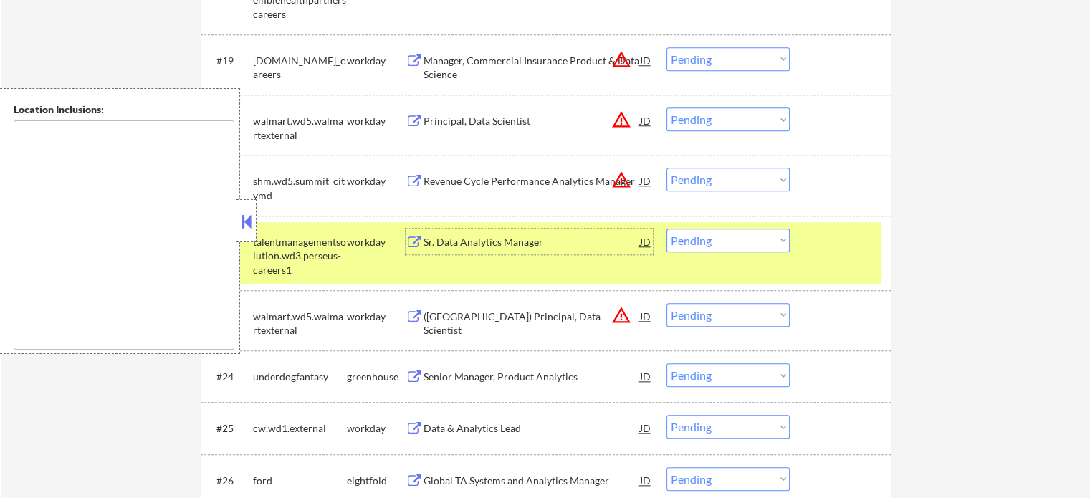
scroll to position [1576, 0]
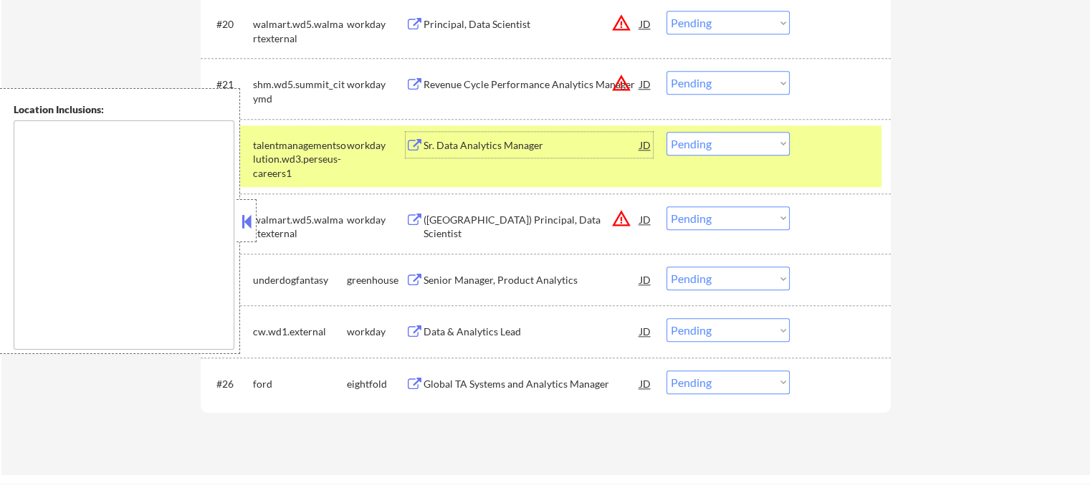
click at [496, 343] on div "Data & Analytics Lead" at bounding box center [531, 331] width 216 height 26
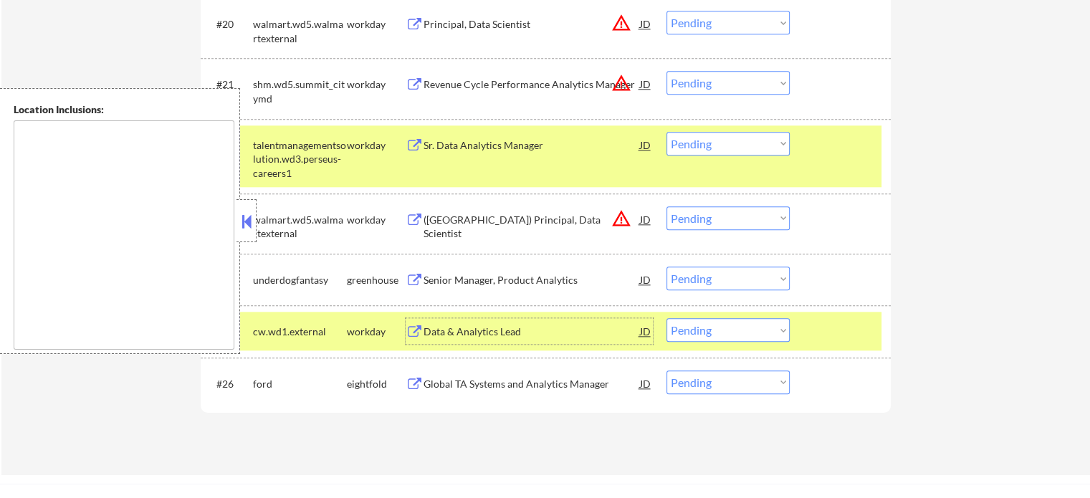
click at [823, 344] on div "#25 cw.wd1.external workday Data & Analytics Lead JD Choose an option... Pendin…" at bounding box center [543, 331] width 676 height 39
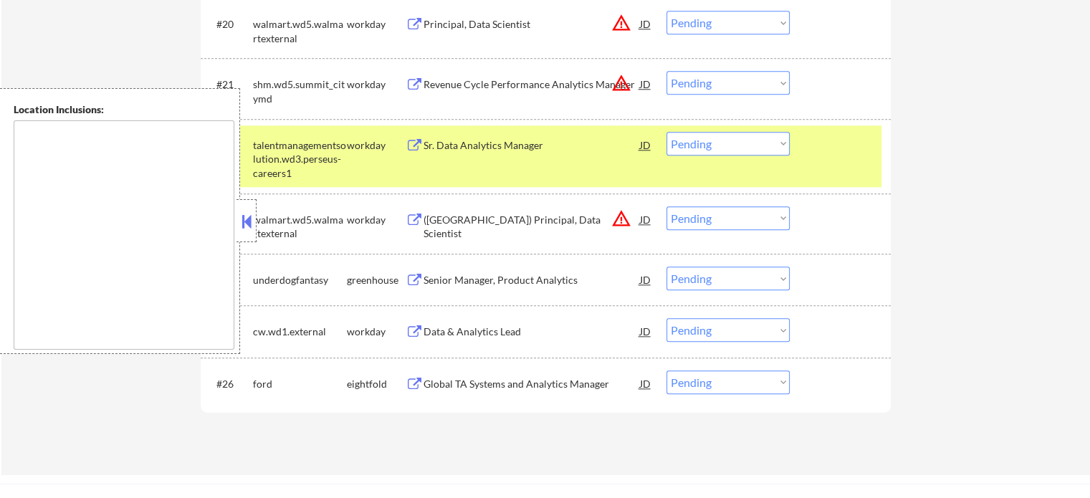
click at [826, 147] on div at bounding box center [841, 145] width 63 height 26
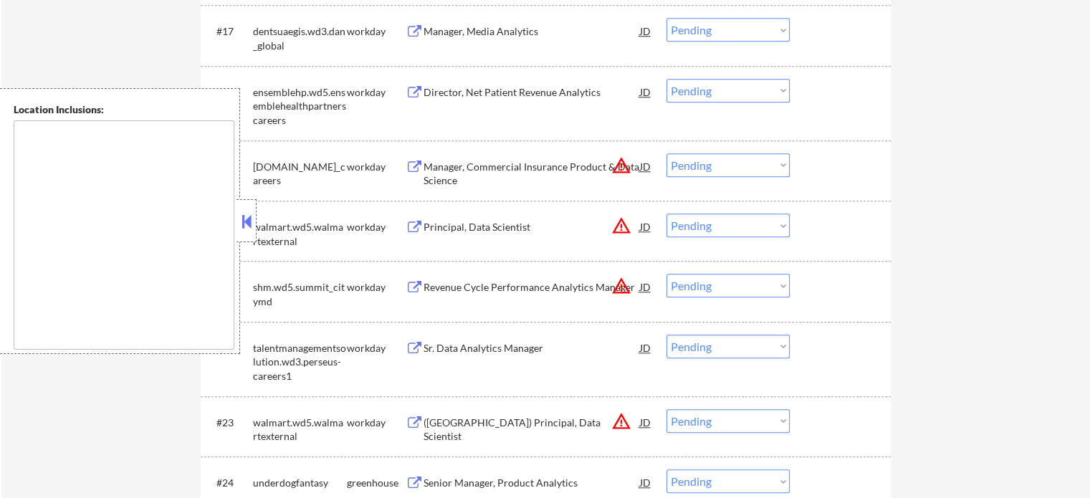
scroll to position [1290, 0]
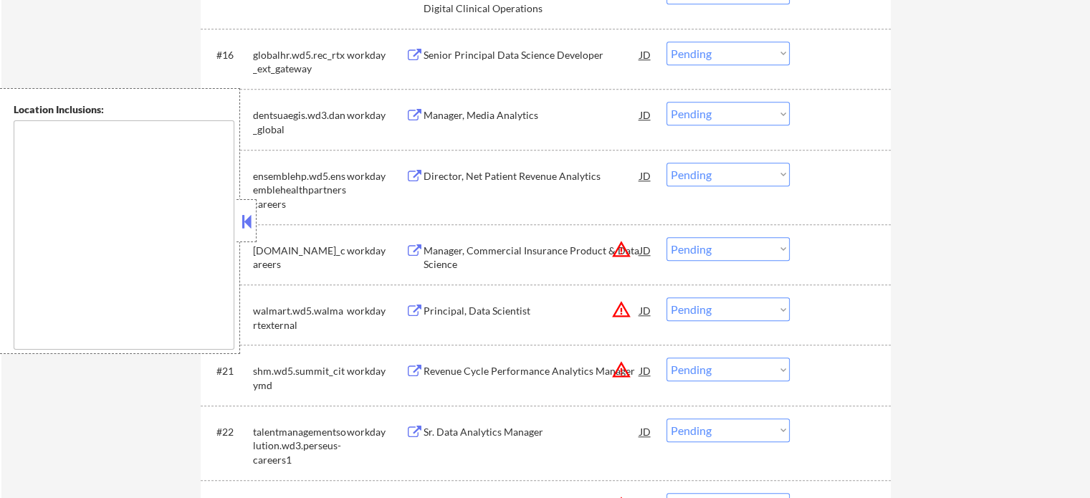
click at [438, 115] on div "Manager, Media Analytics" at bounding box center [531, 115] width 216 height 14
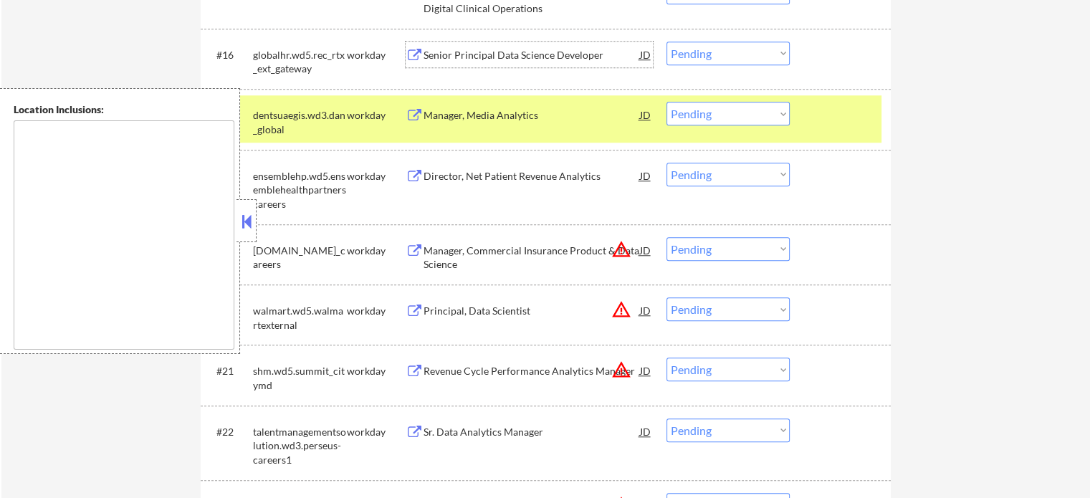
click at [446, 56] on div "Senior Principal Data Science Developer" at bounding box center [531, 55] width 216 height 14
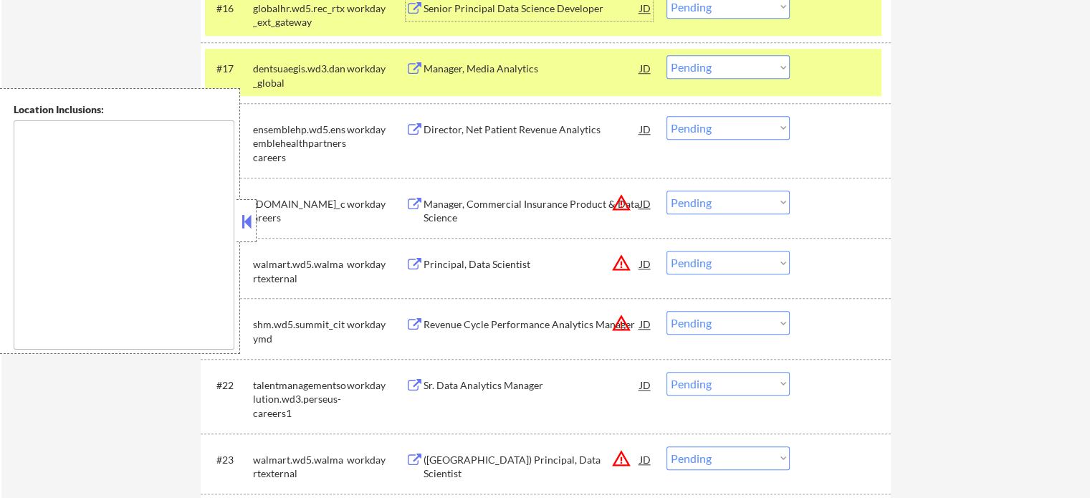
scroll to position [1361, 0]
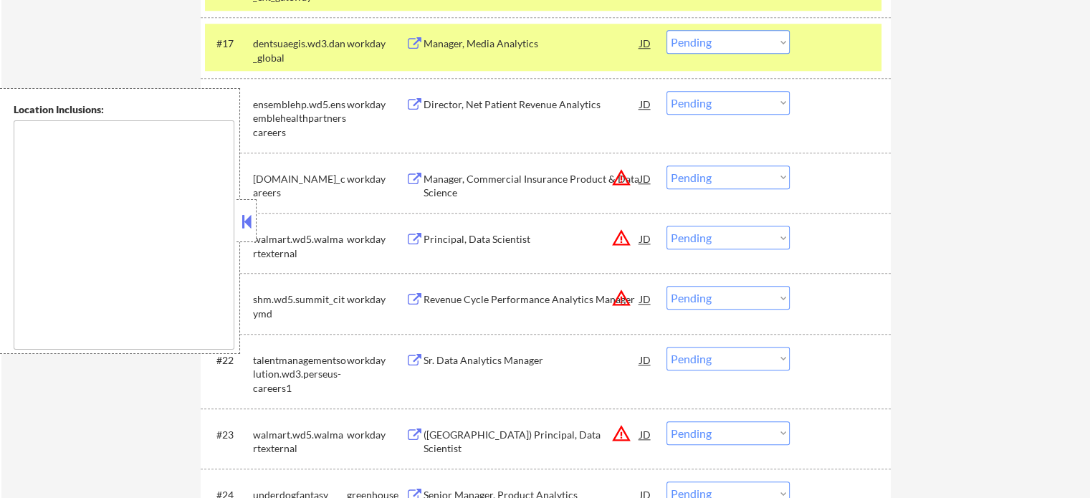
click at [503, 306] on div "Revenue Cycle Performance Analytics Manager" at bounding box center [531, 299] width 216 height 14
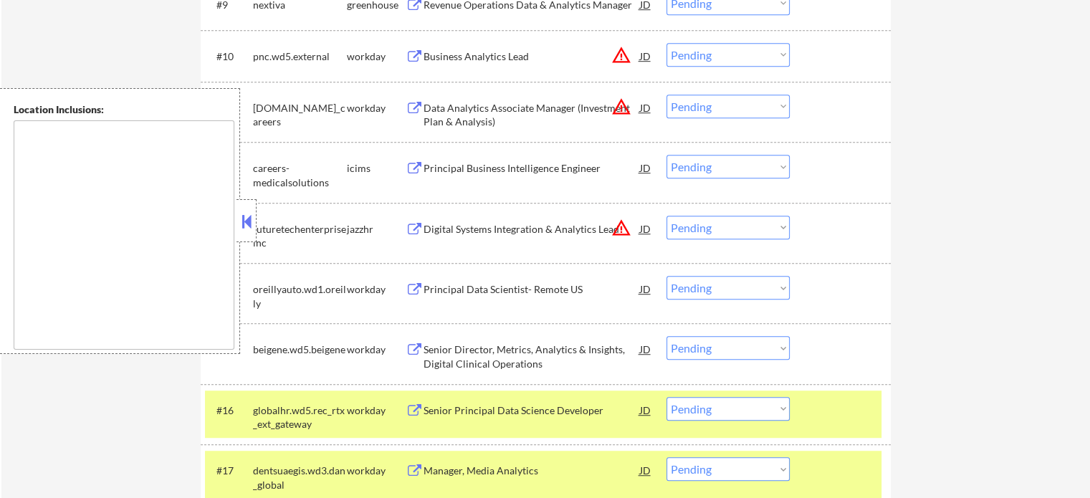
scroll to position [931, 0]
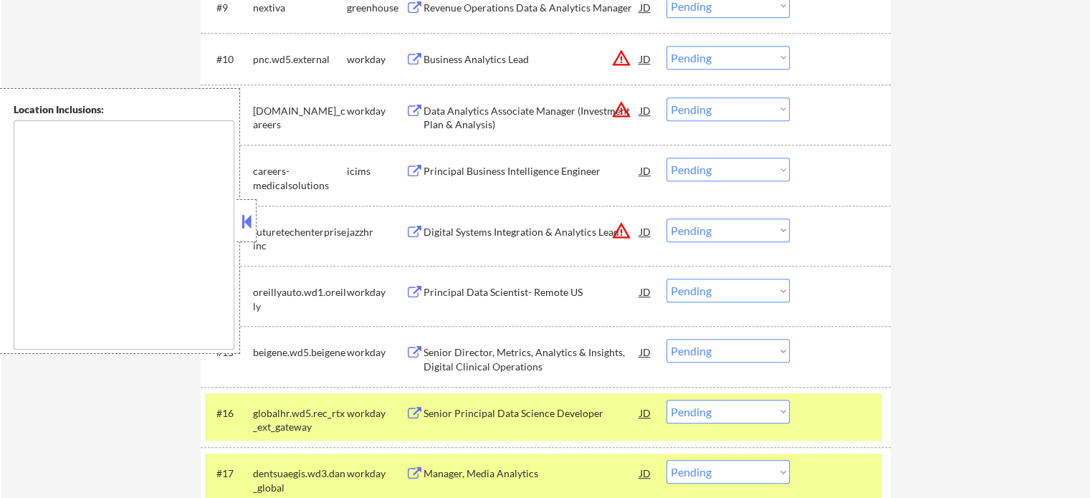
click at [459, 231] on div "Digital Systems Integration & Analytics Lead" at bounding box center [531, 232] width 216 height 14
